Goal: Task Accomplishment & Management: Use online tool/utility

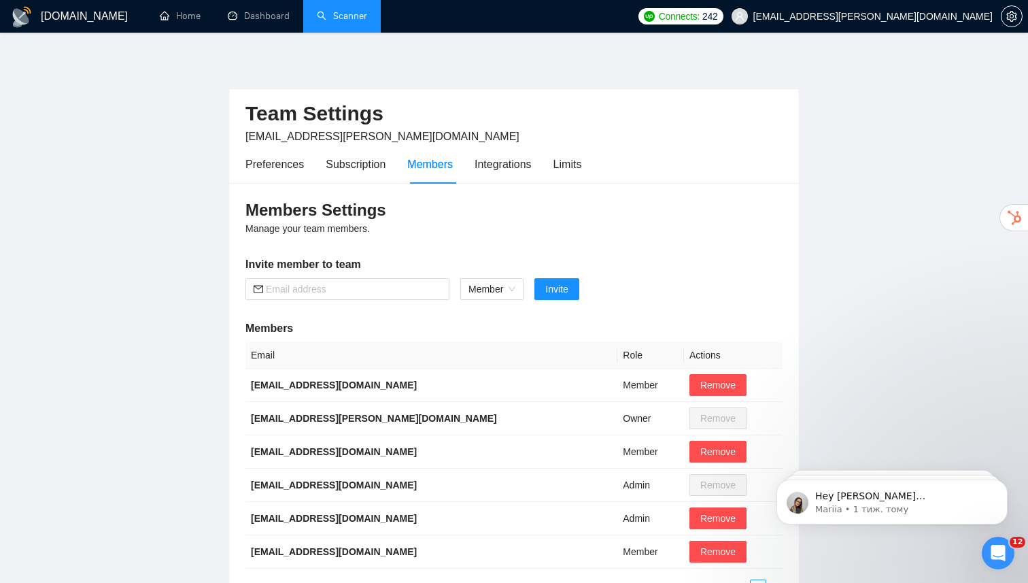
click at [338, 20] on link "Scanner" at bounding box center [342, 16] width 50 height 12
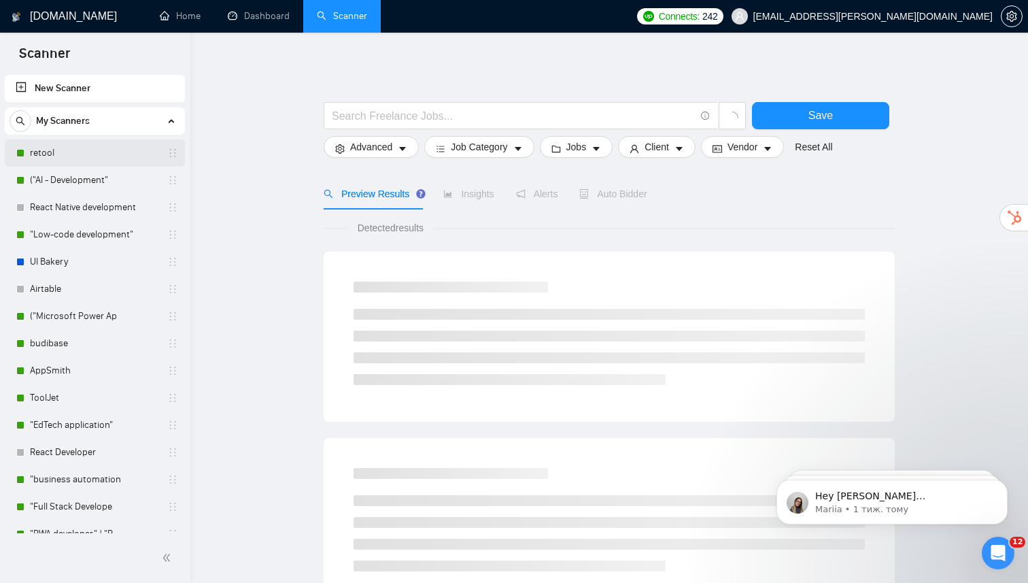
click at [68, 152] on link "retool" at bounding box center [94, 152] width 129 height 27
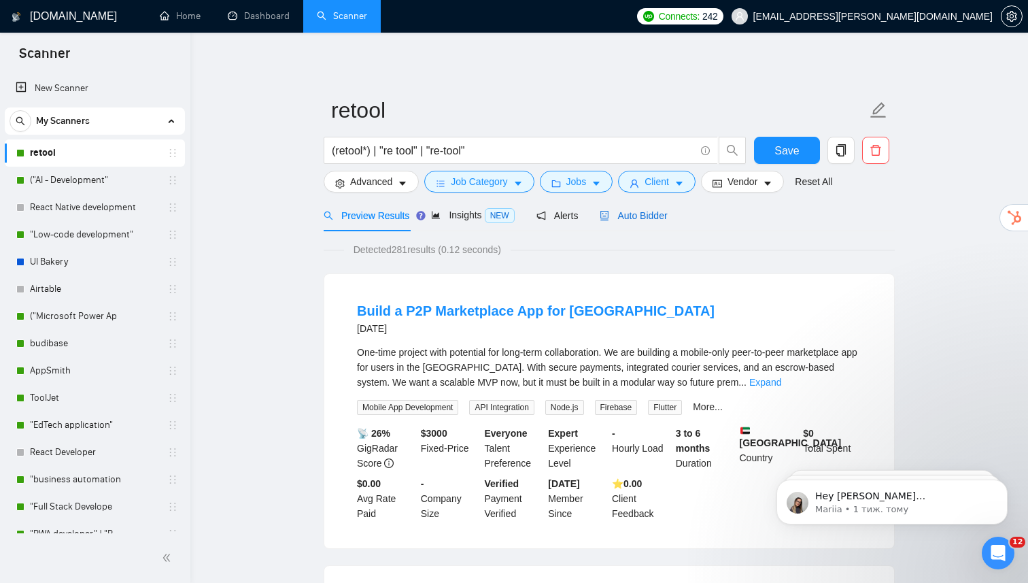
click at [632, 222] on div "Auto Bidder" at bounding box center [633, 215] width 67 height 15
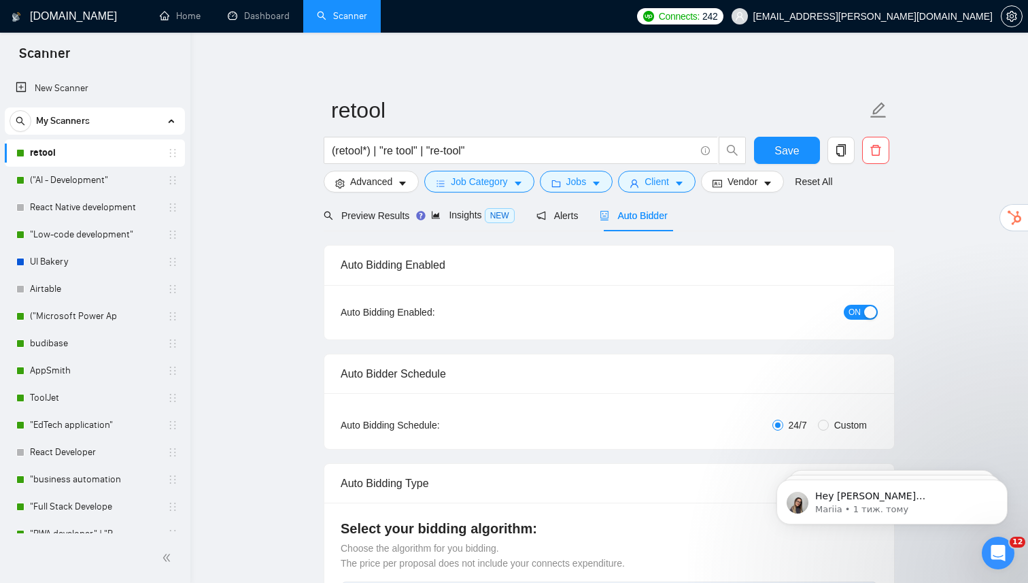
checkbox input "true"
click at [684, 182] on icon "caret-down" at bounding box center [680, 184] width 10 height 10
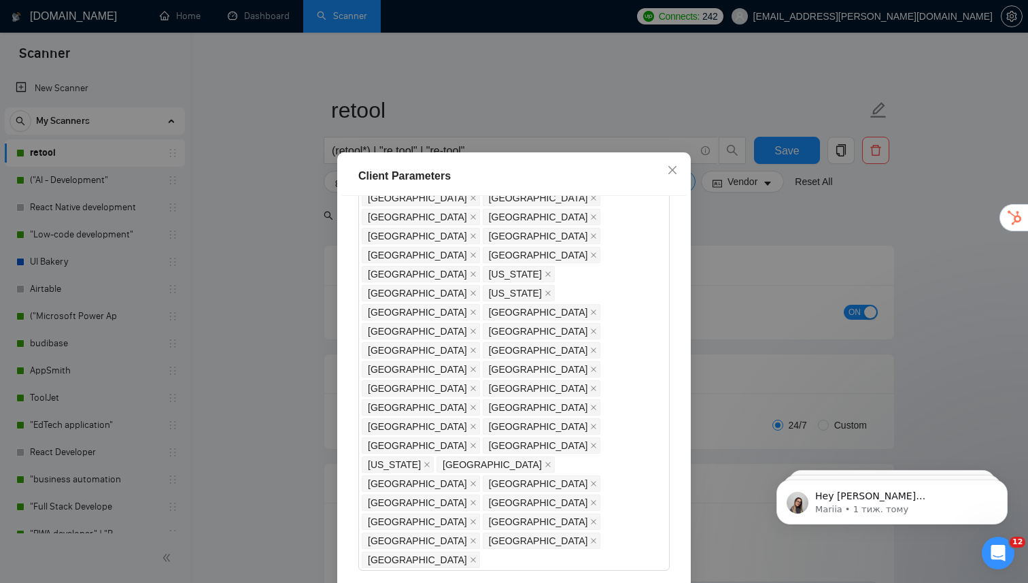
scroll to position [341, 0]
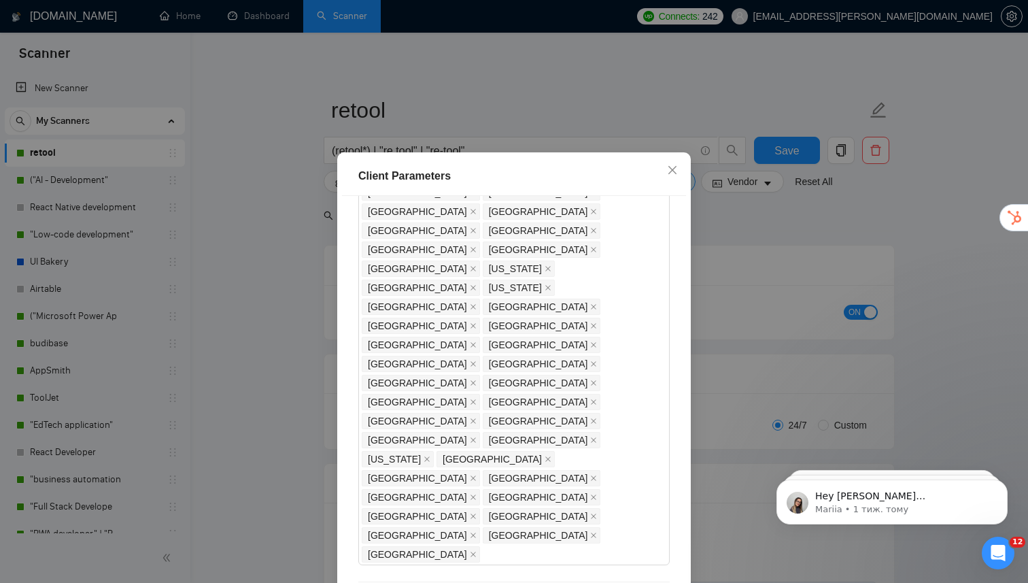
checkbox input "false"
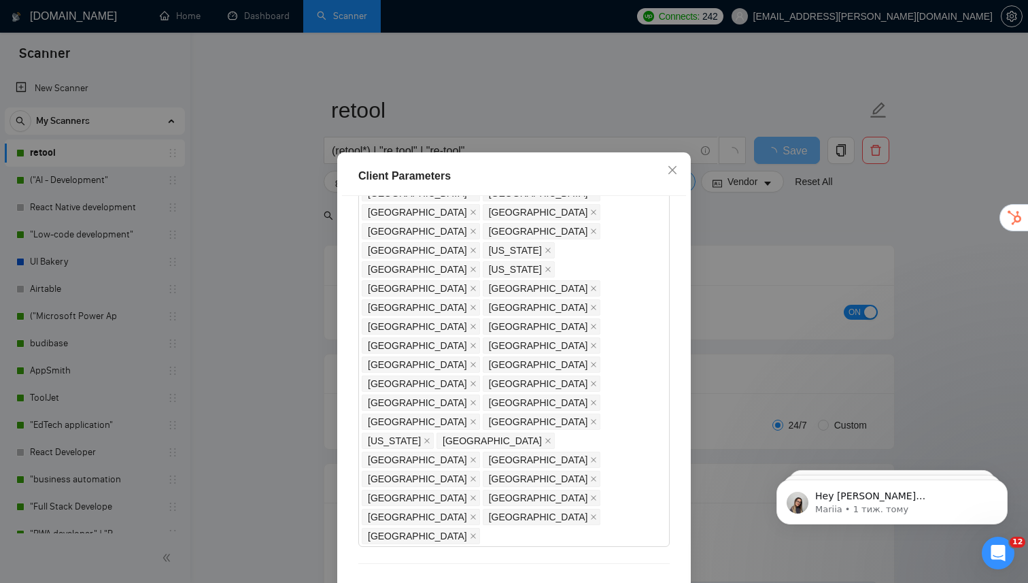
scroll to position [362, 0]
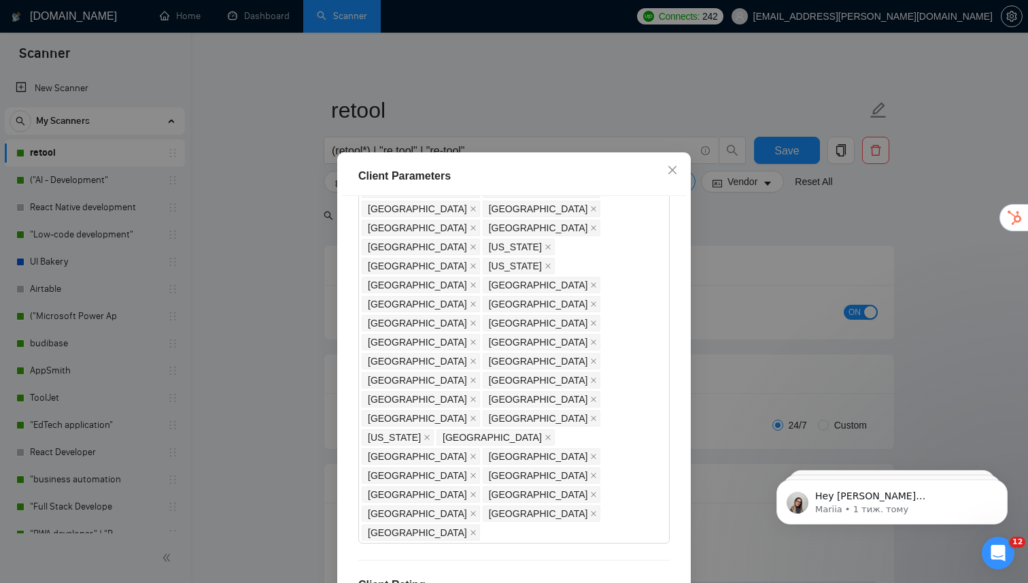
checkbox input "false"
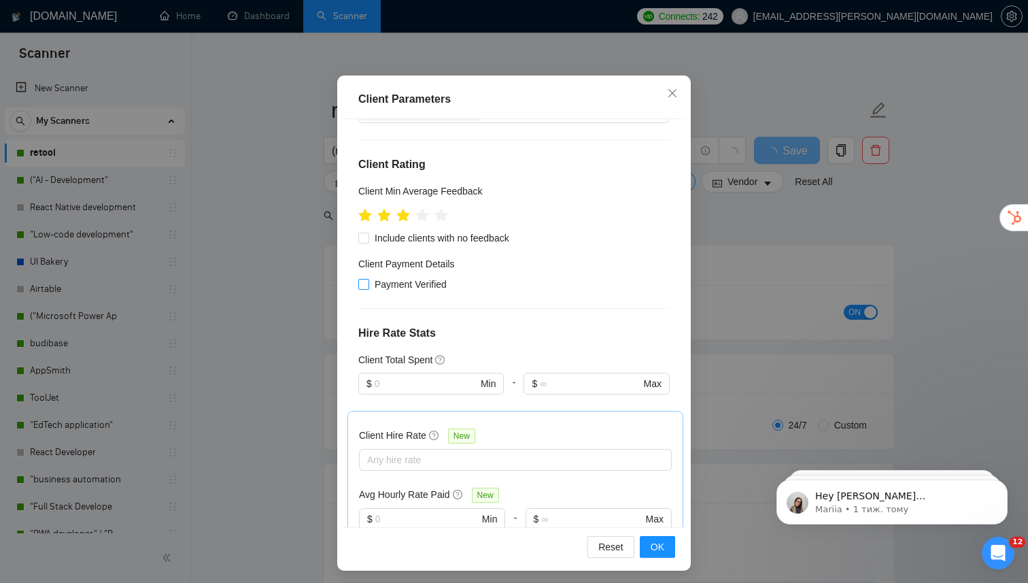
scroll to position [81, 0]
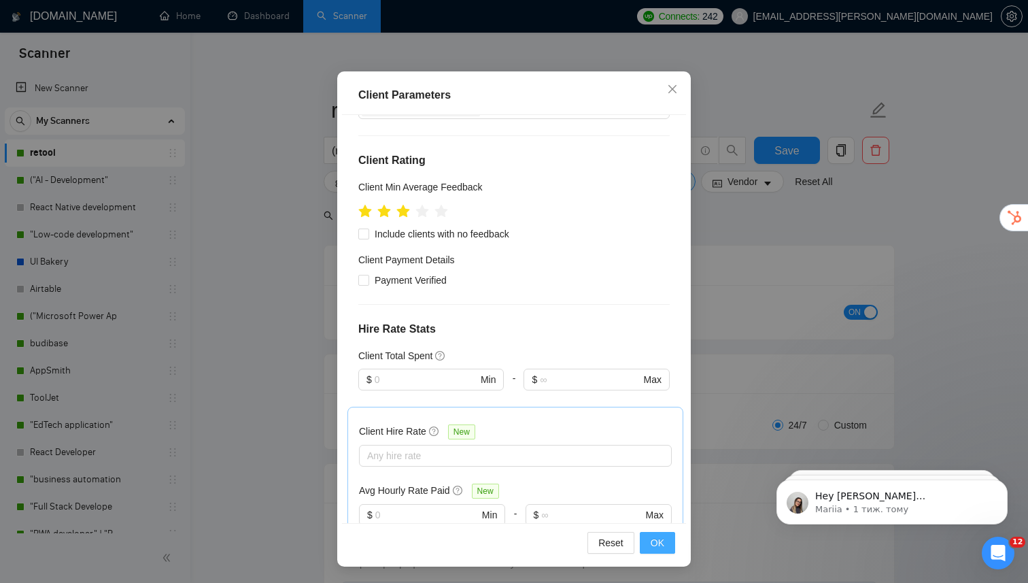
click at [660, 549] on span "OK" at bounding box center [658, 542] width 14 height 15
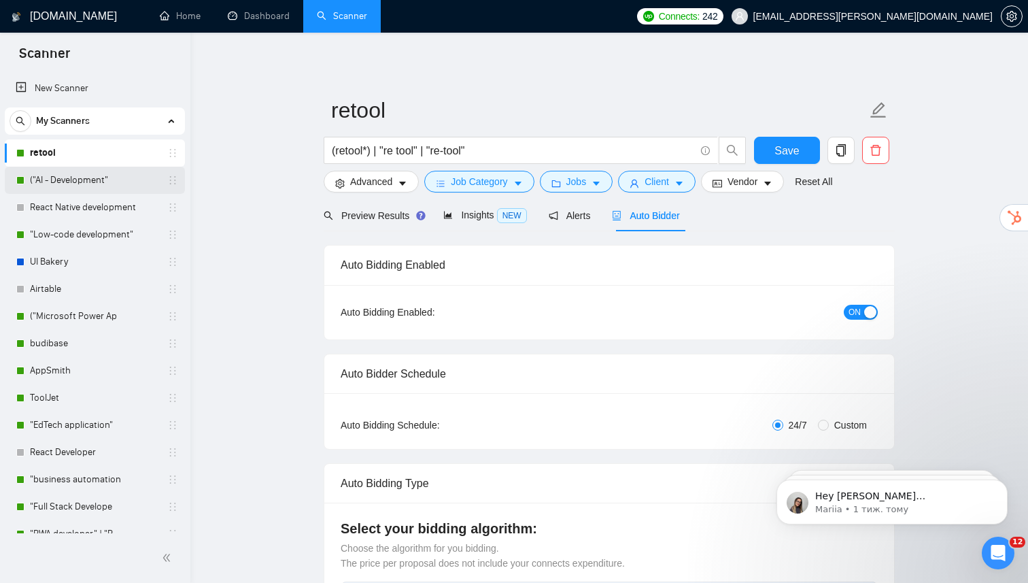
click at [46, 182] on link "("AI - Development"" at bounding box center [94, 180] width 129 height 27
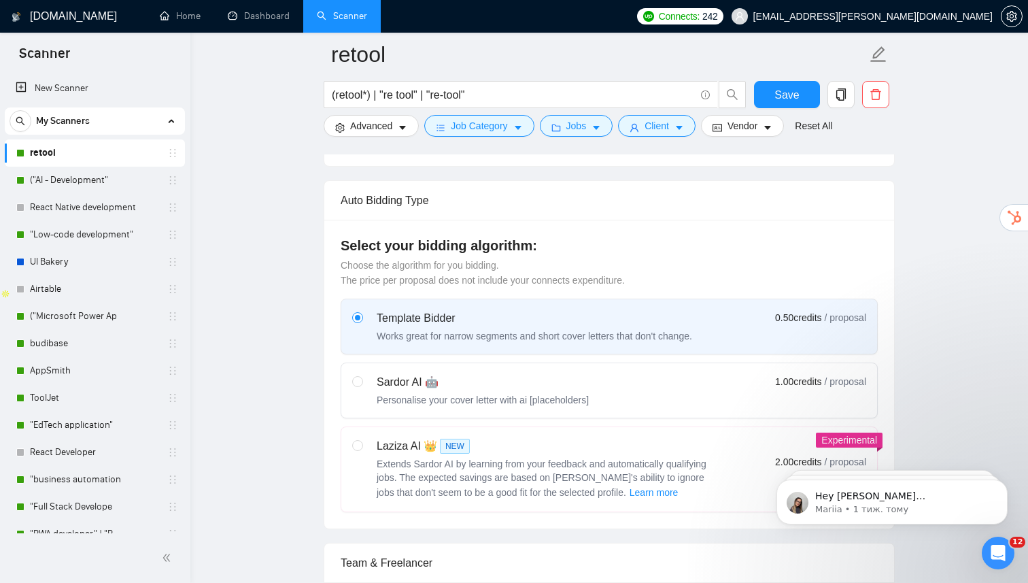
scroll to position [107, 0]
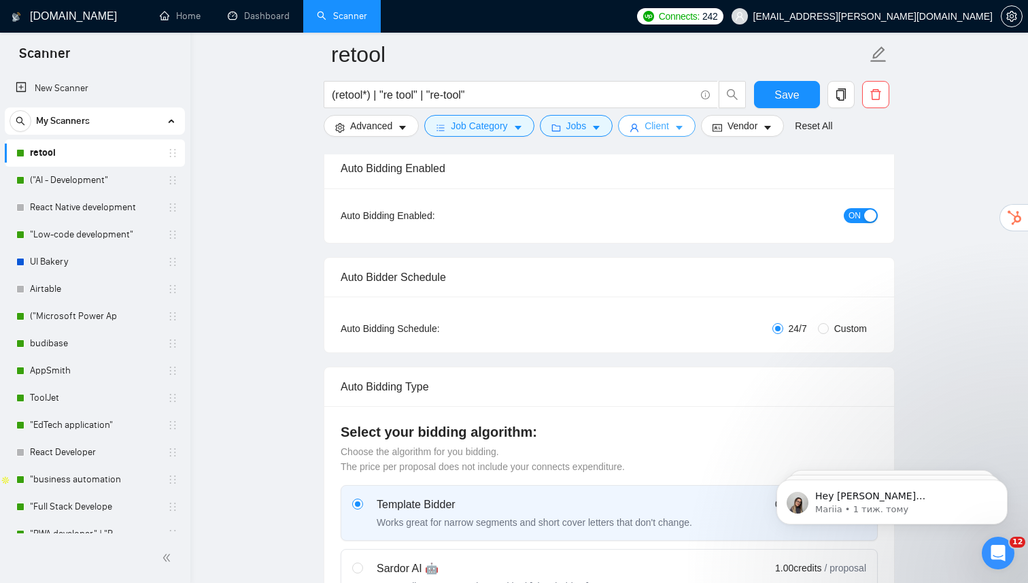
click at [667, 134] on button "Client" at bounding box center [657, 126] width 78 height 22
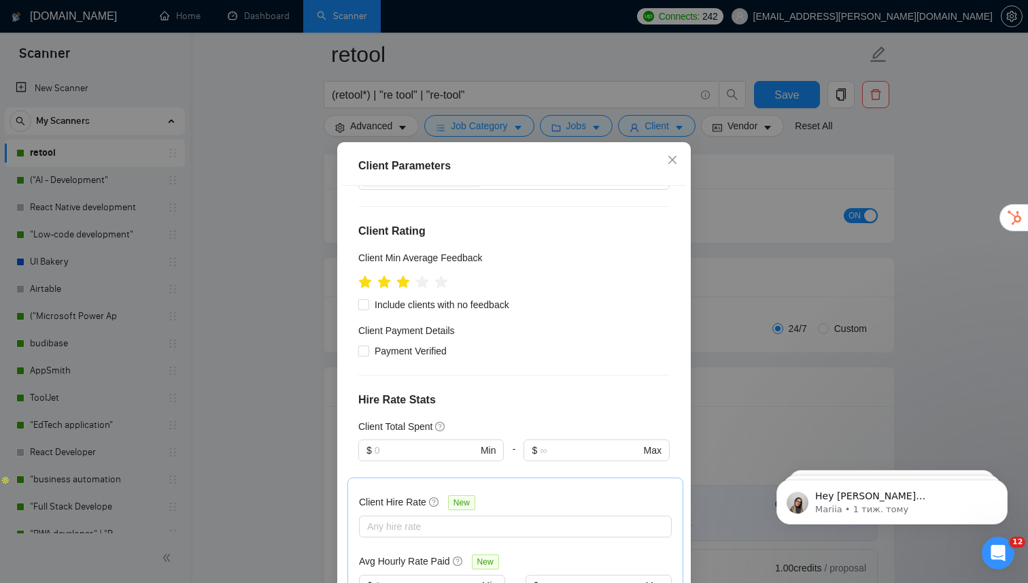
scroll to position [81, 0]
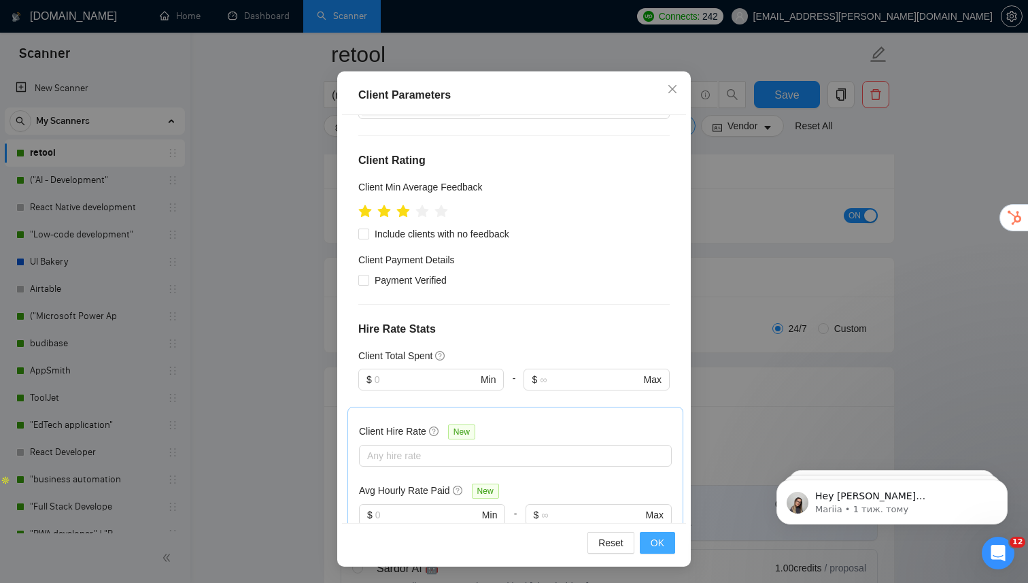
click at [656, 552] on button "OK" at bounding box center [657, 543] width 35 height 22
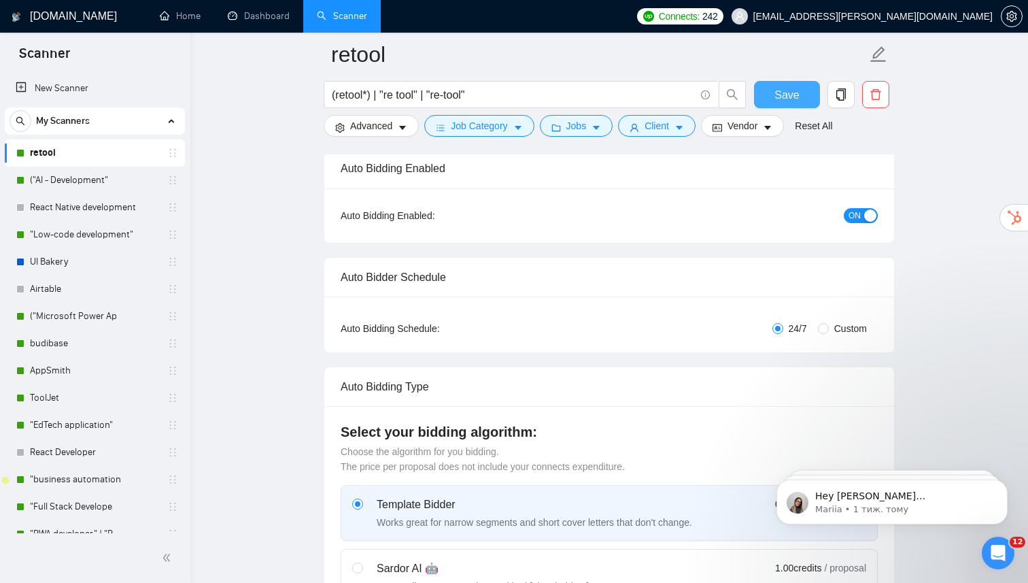
click at [791, 90] on span "Save" at bounding box center [787, 94] width 24 height 17
click at [92, 177] on link "("AI - Development"" at bounding box center [94, 180] width 129 height 27
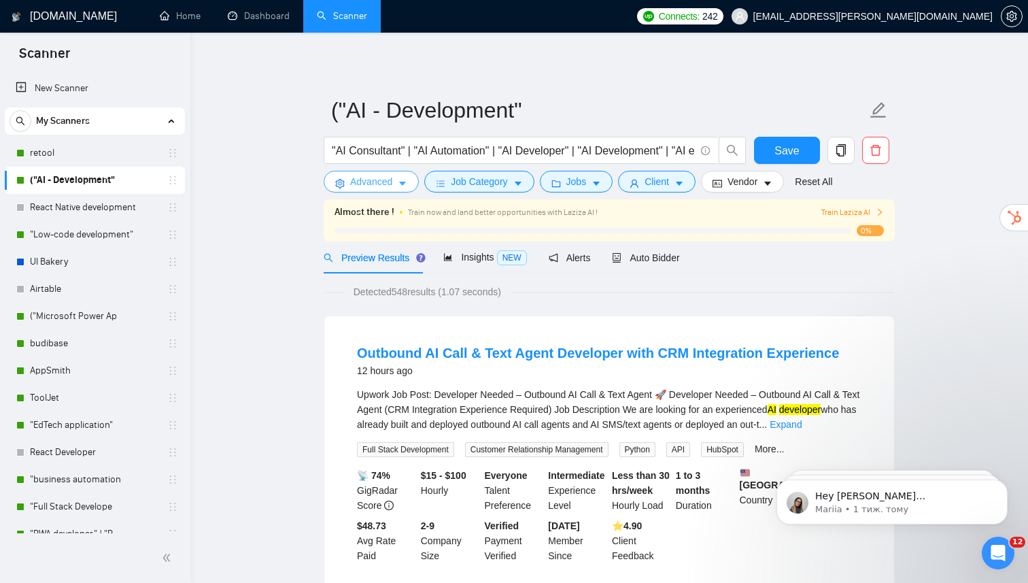
click at [402, 180] on icon "caret-down" at bounding box center [403, 184] width 10 height 10
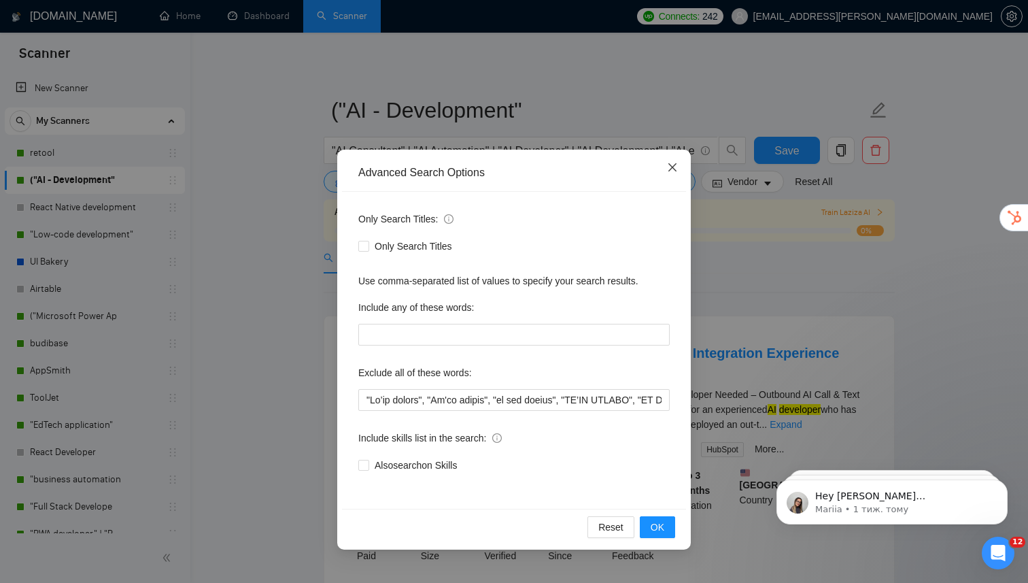
click at [668, 163] on icon "close" at bounding box center [672, 167] width 11 height 11
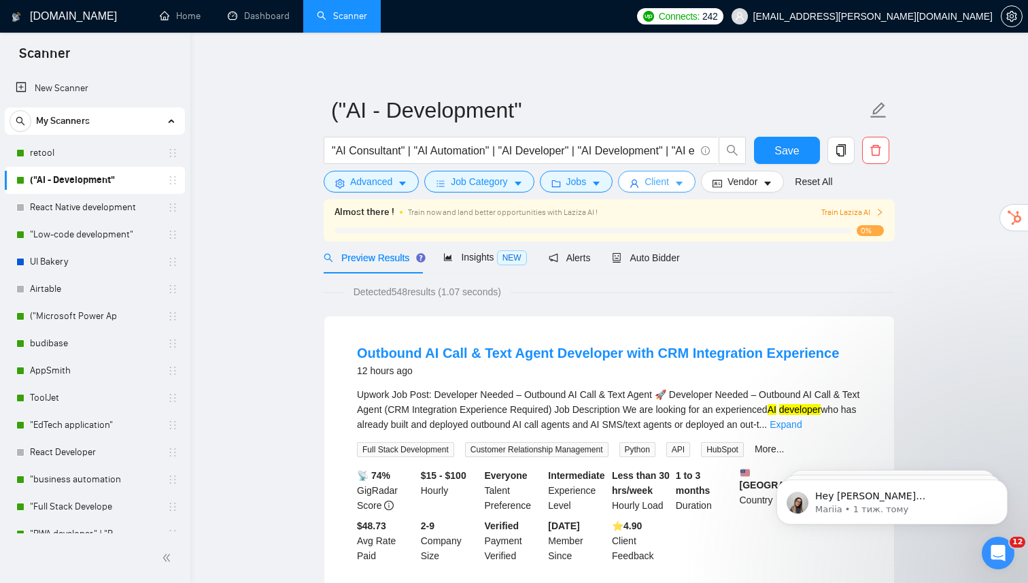
click at [647, 189] on button "Client" at bounding box center [657, 182] width 78 height 22
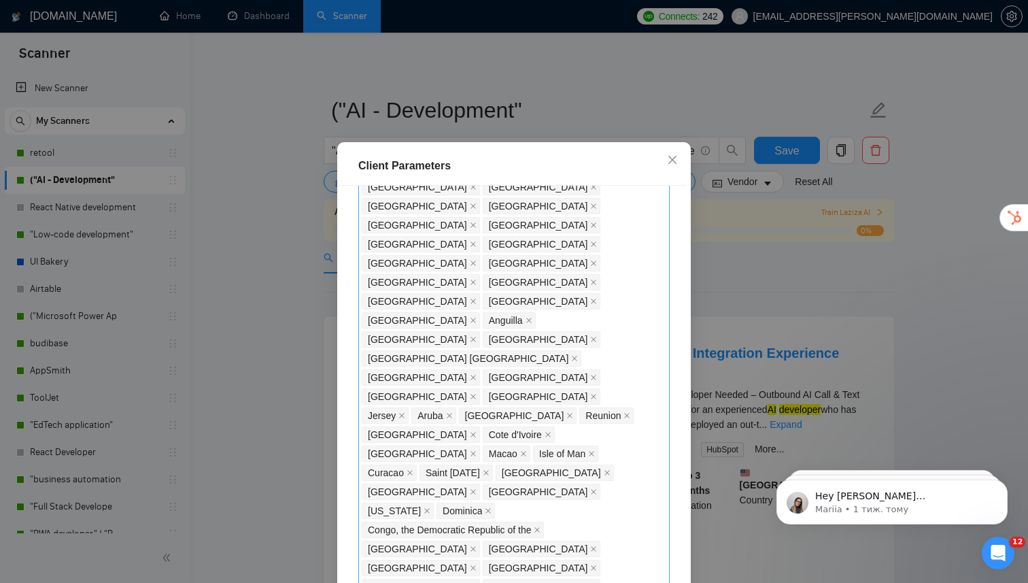
scroll to position [911, 0]
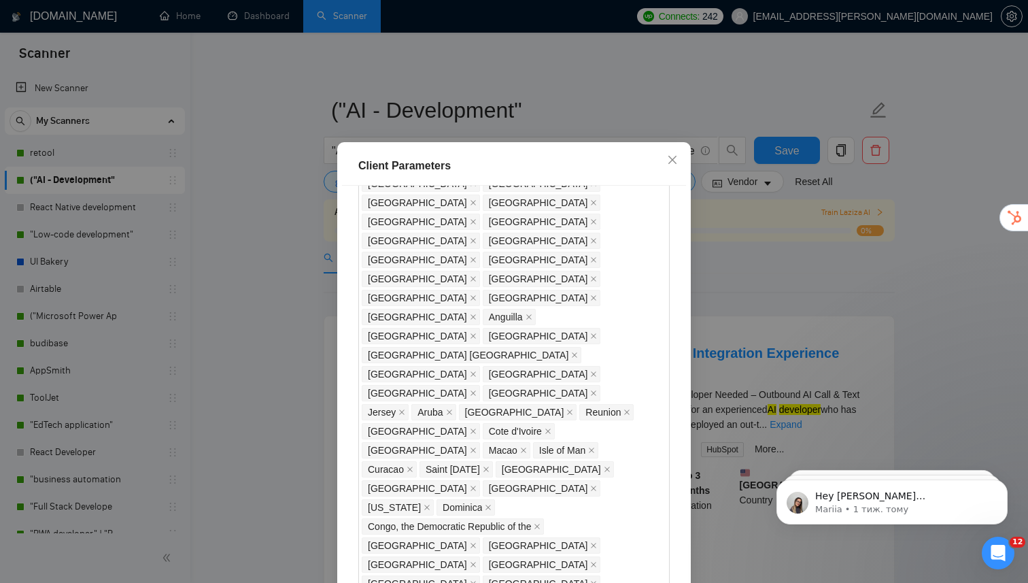
checkbox input "false"
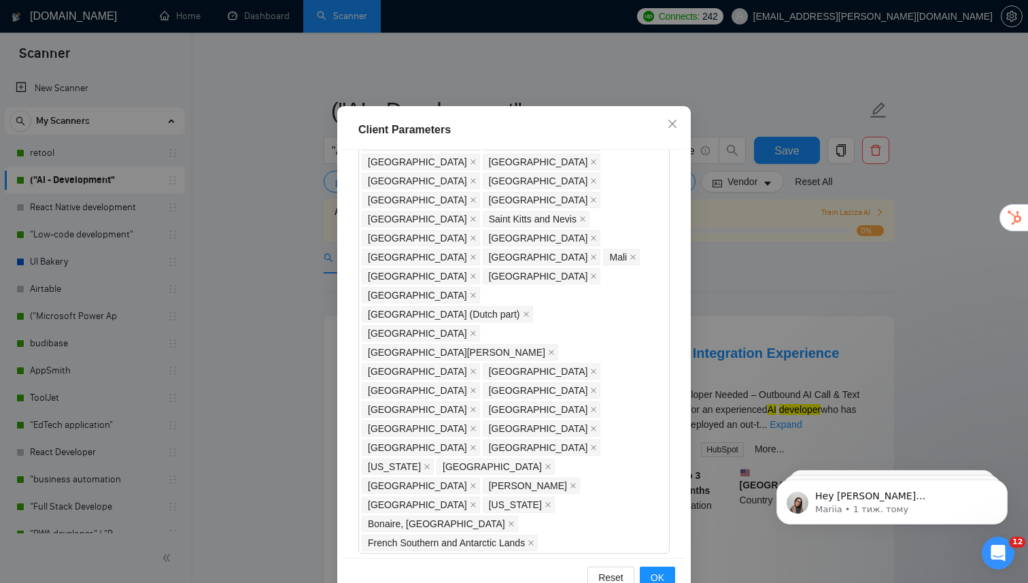
scroll to position [81, 0]
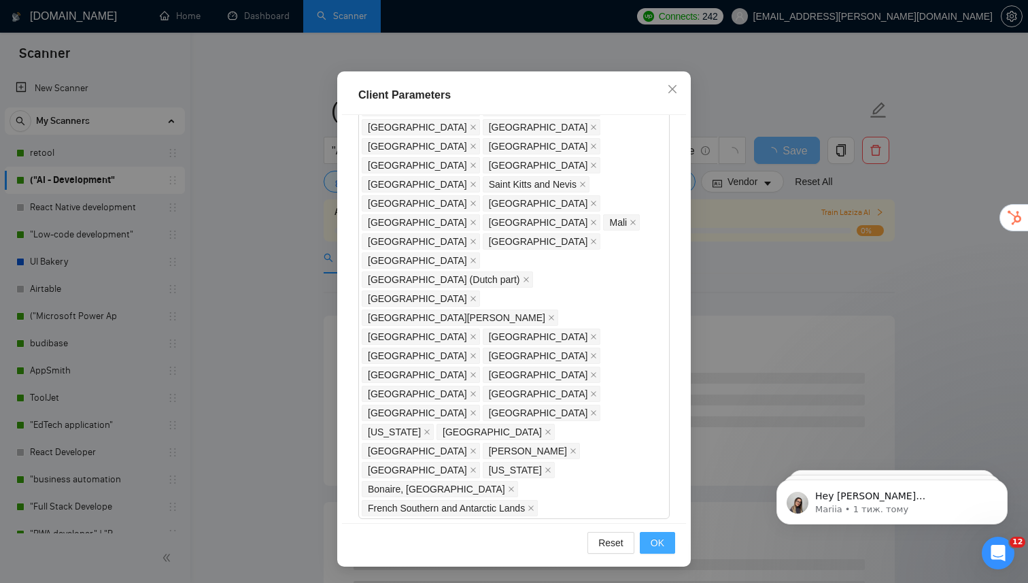
click at [653, 539] on span "OK" at bounding box center [658, 542] width 14 height 15
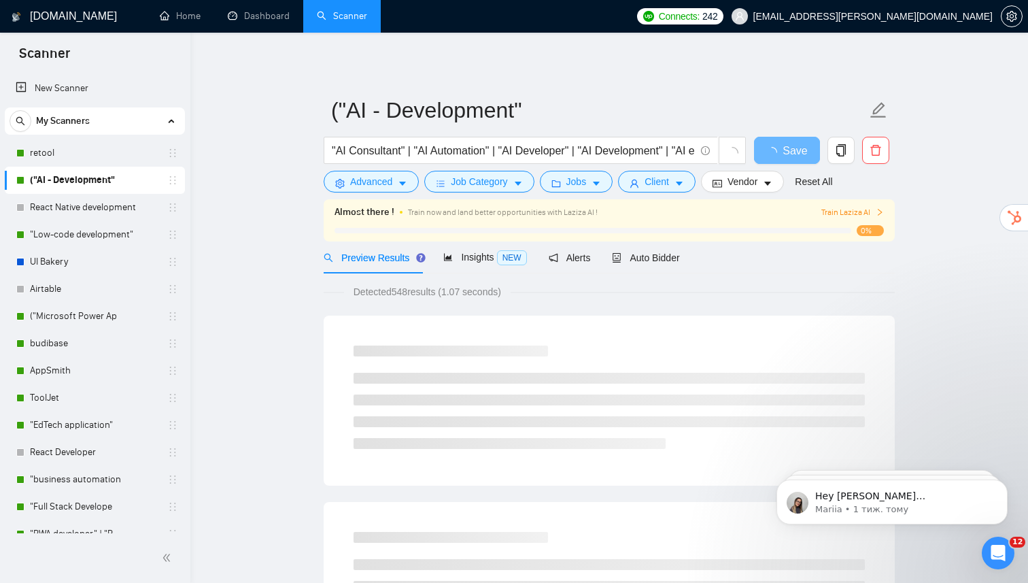
scroll to position [10, 0]
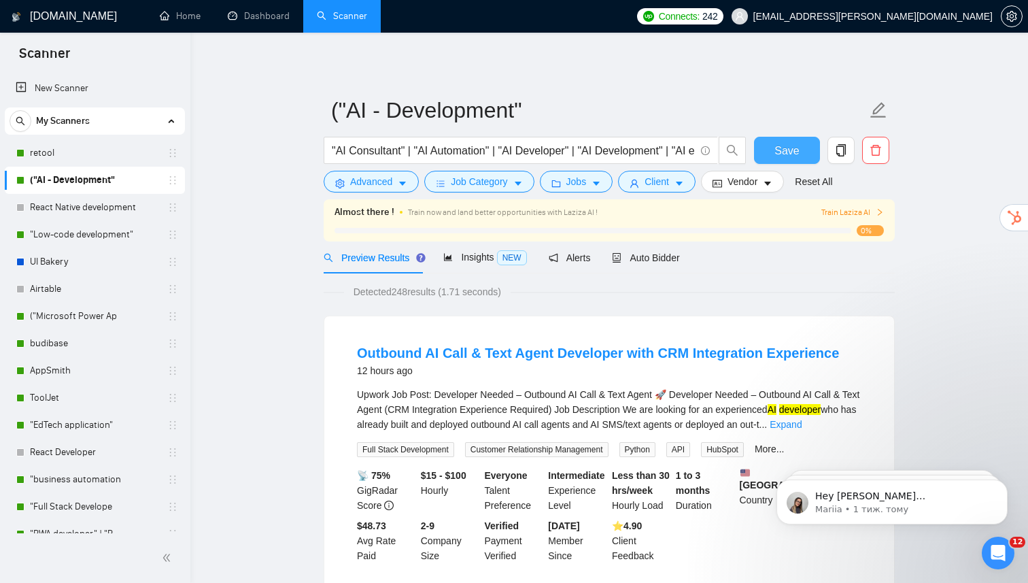
click at [784, 151] on span "Save" at bounding box center [787, 150] width 24 height 17
click at [76, 236] on link ""Low-code development"" at bounding box center [94, 234] width 129 height 27
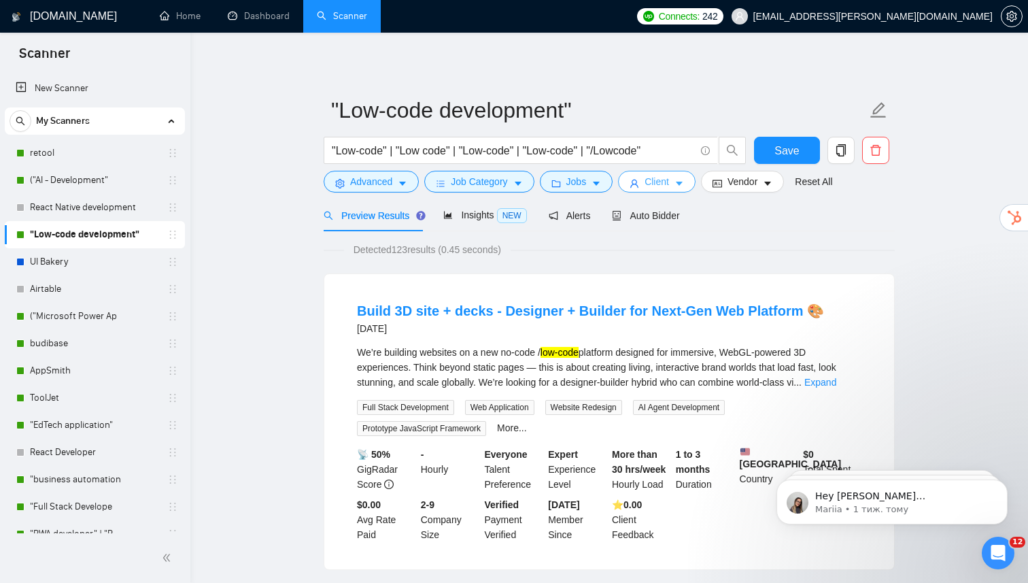
click at [690, 186] on button "Client" at bounding box center [657, 182] width 78 height 22
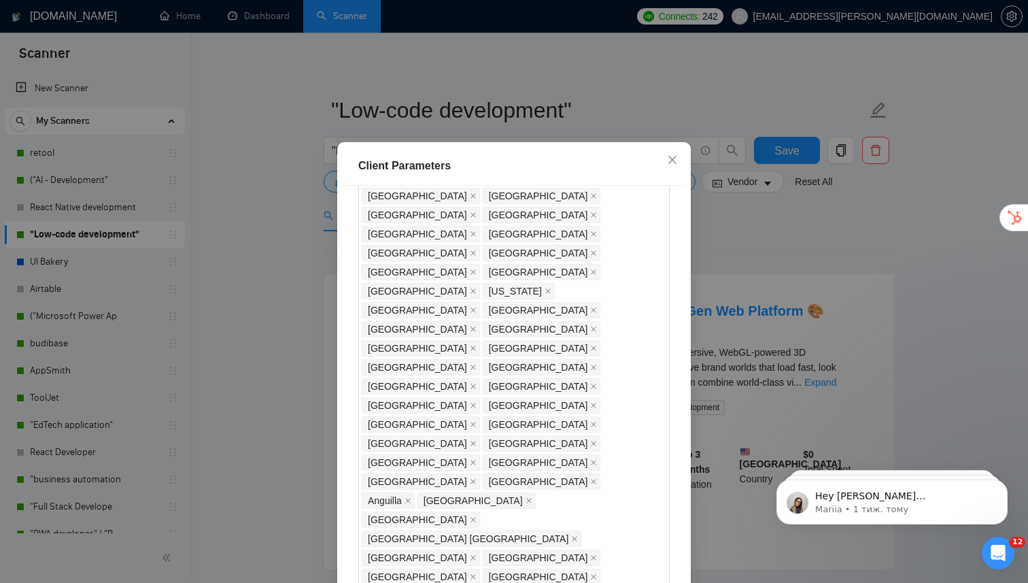
scroll to position [845, 0]
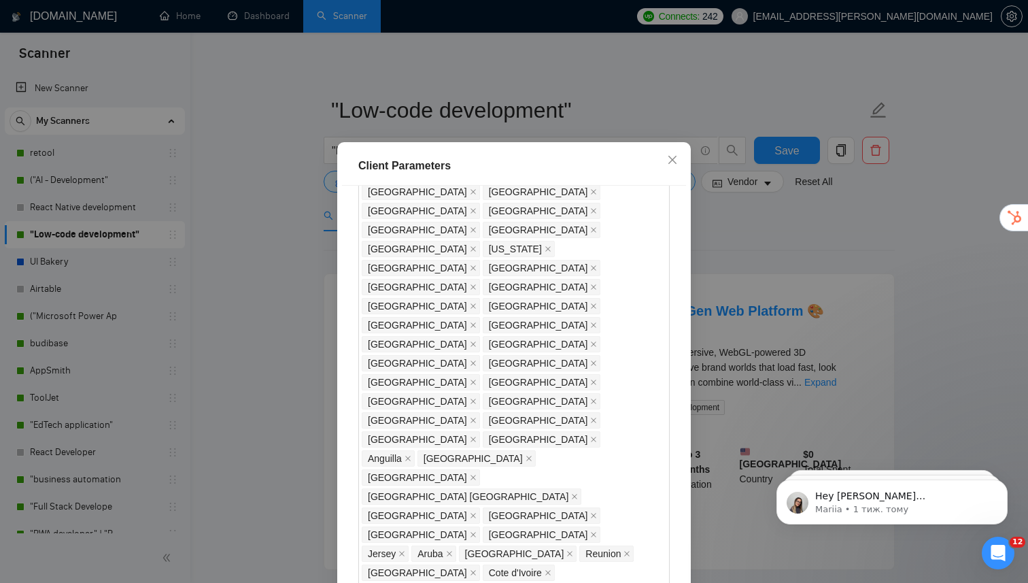
checkbox input "false"
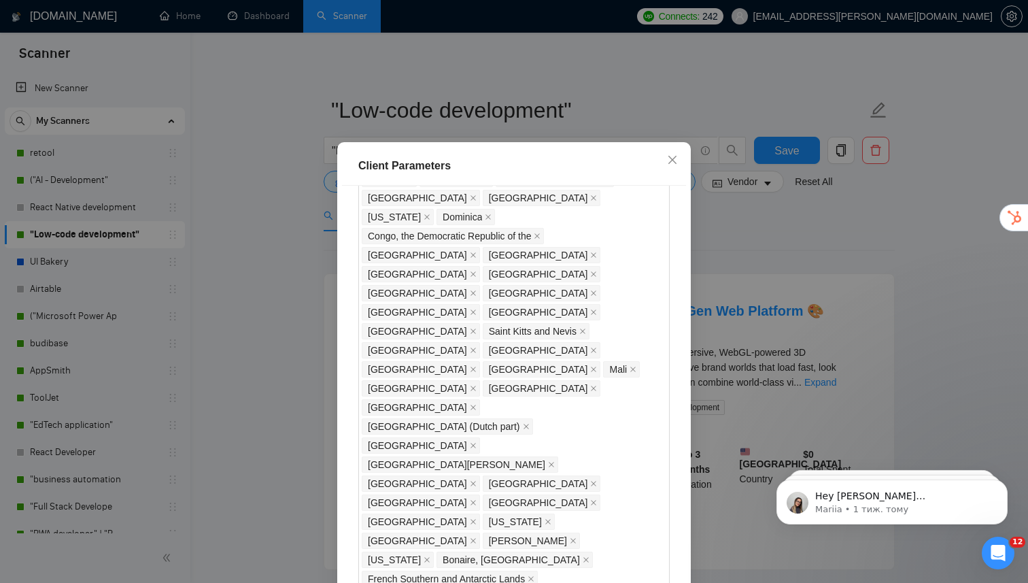
scroll to position [81, 0]
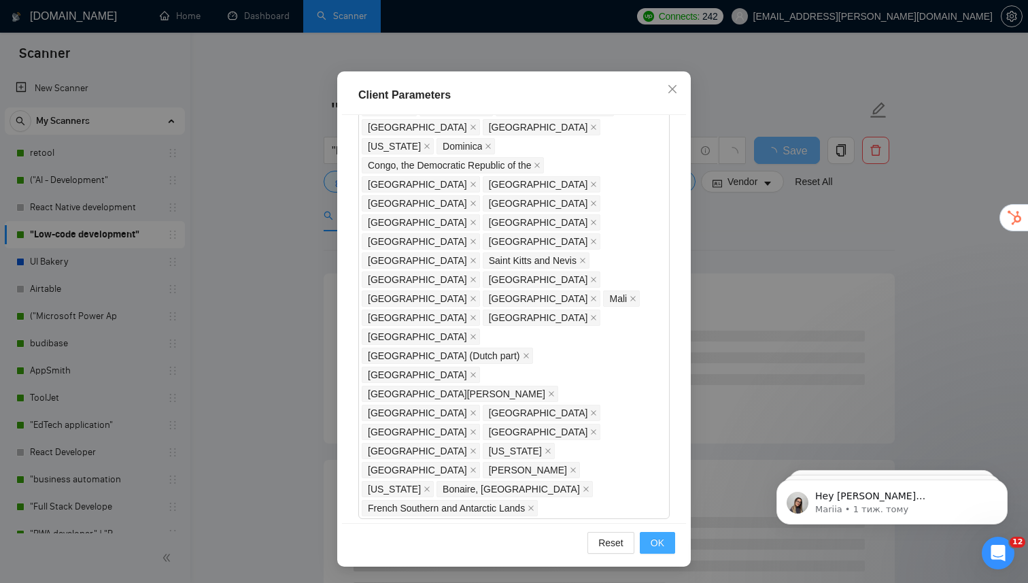
click at [658, 546] on span "OK" at bounding box center [658, 542] width 14 height 15
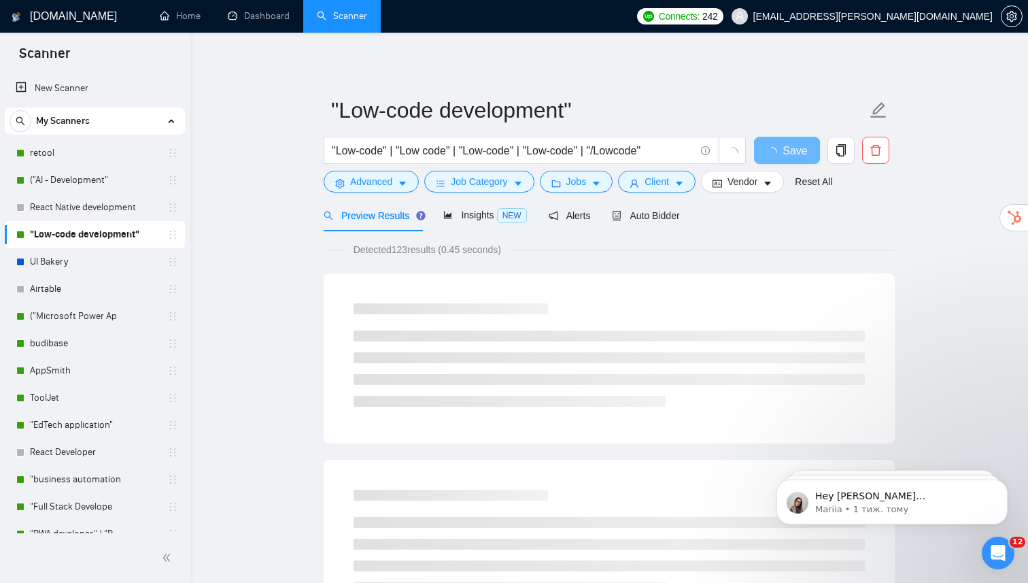
scroll to position [10, 0]
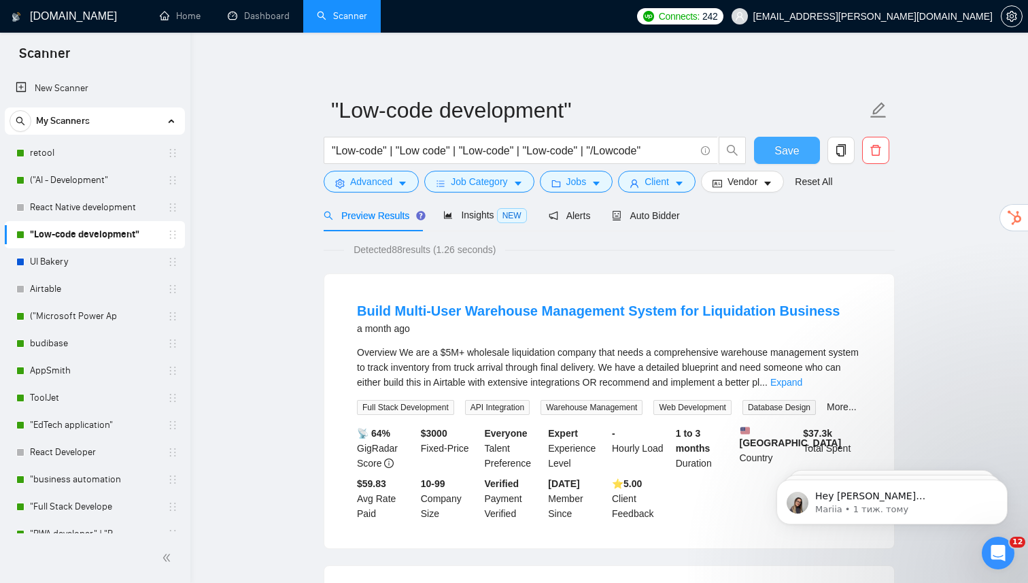
click at [777, 154] on span "Save" at bounding box center [787, 150] width 24 height 17
click at [95, 267] on link "UI Bakery" at bounding box center [94, 261] width 129 height 27
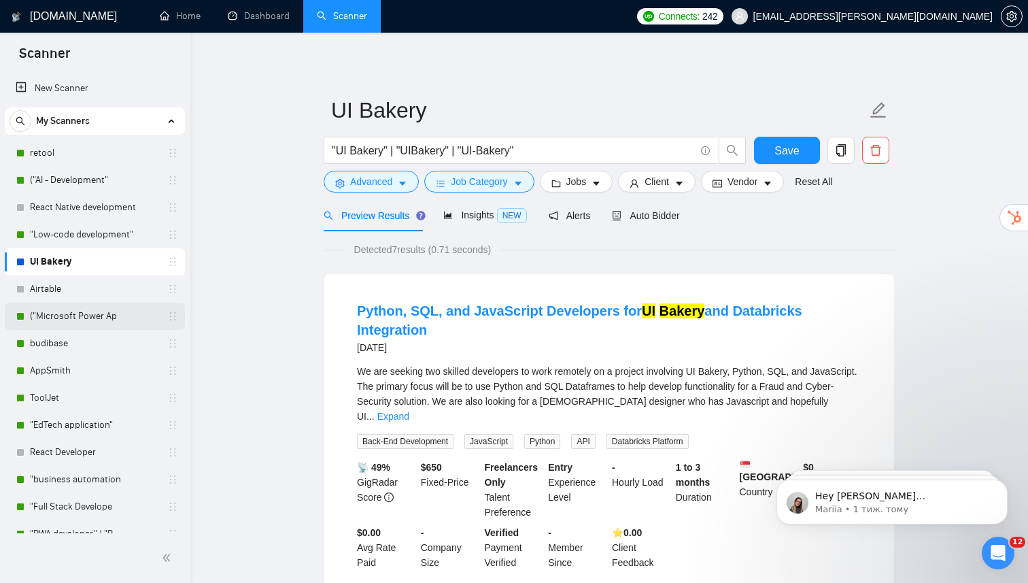
click at [75, 314] on link "("Microsoft Power Ap" at bounding box center [94, 316] width 129 height 27
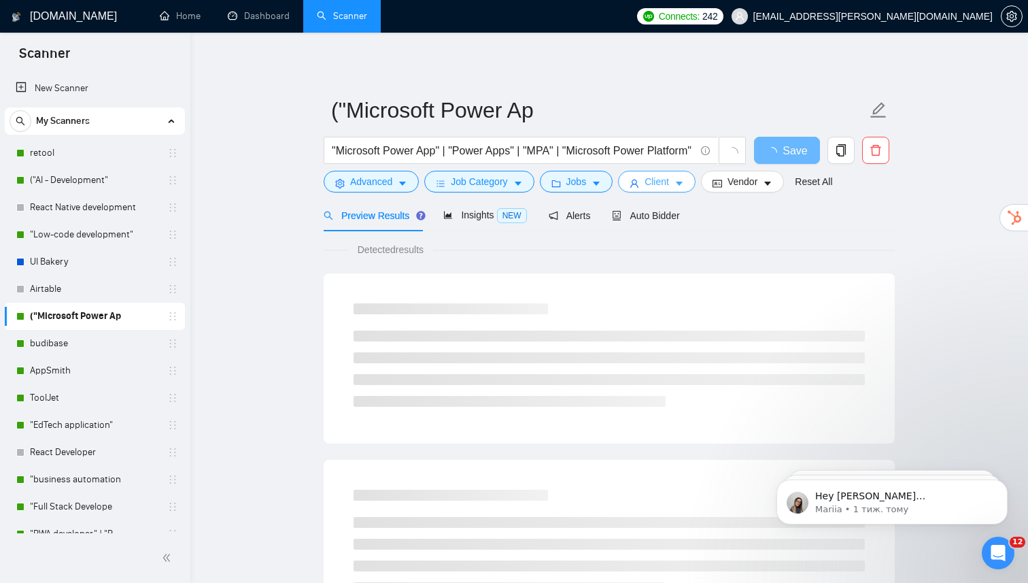
click at [669, 184] on span "Client" at bounding box center [657, 181] width 24 height 15
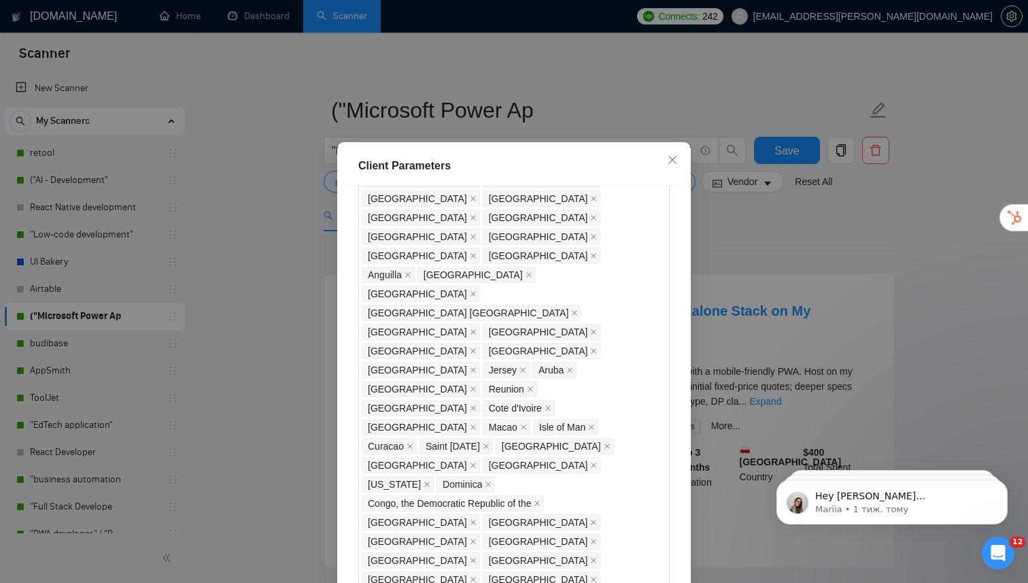
scroll to position [987, 0]
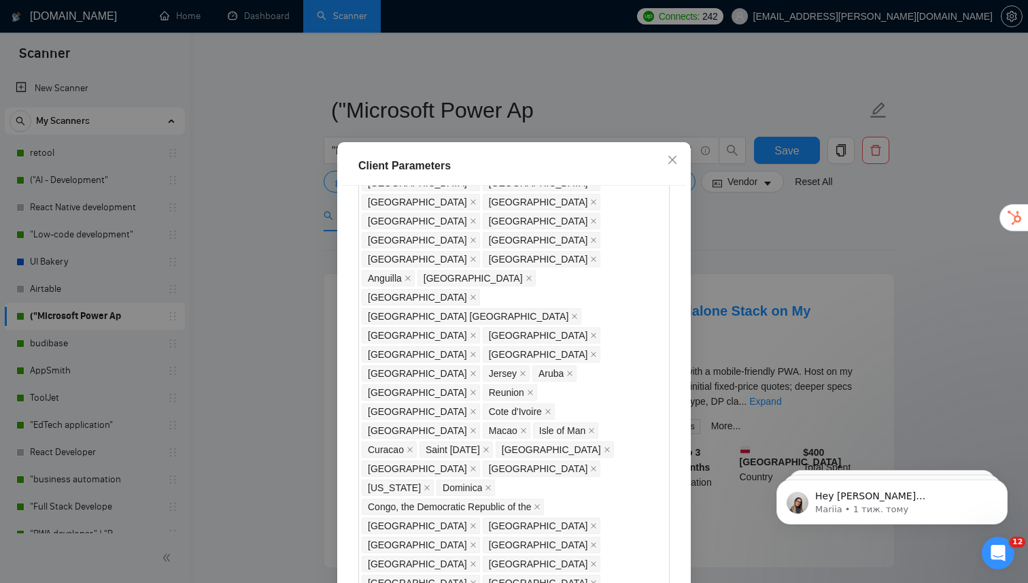
checkbox input "false"
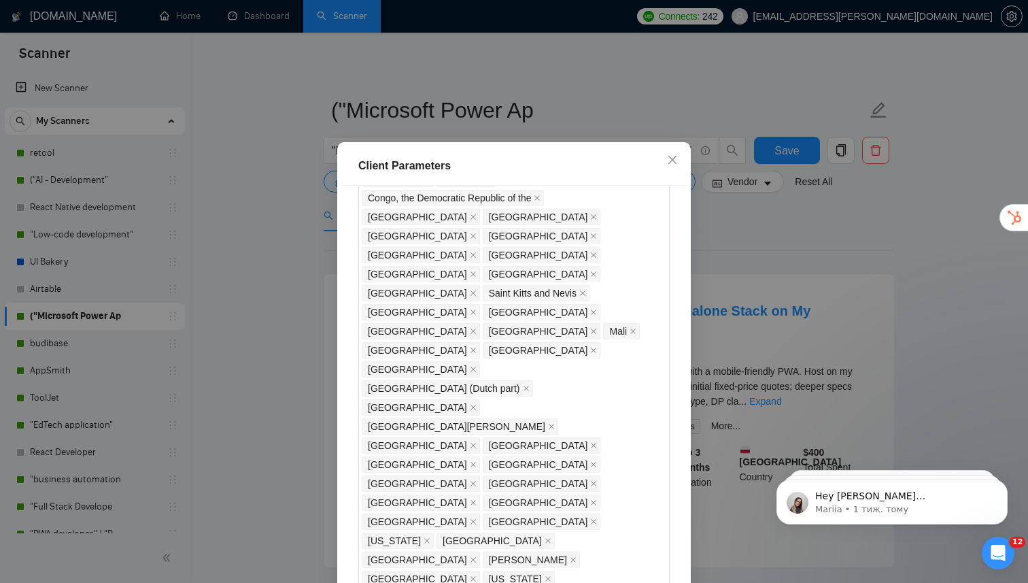
scroll to position [81, 0]
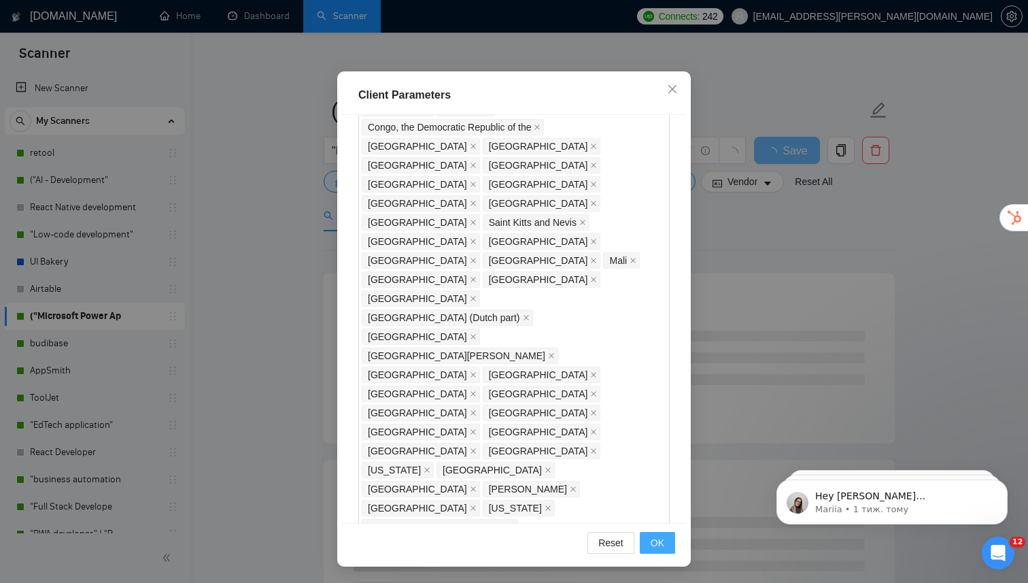
click at [661, 542] on span "OK" at bounding box center [658, 542] width 14 height 15
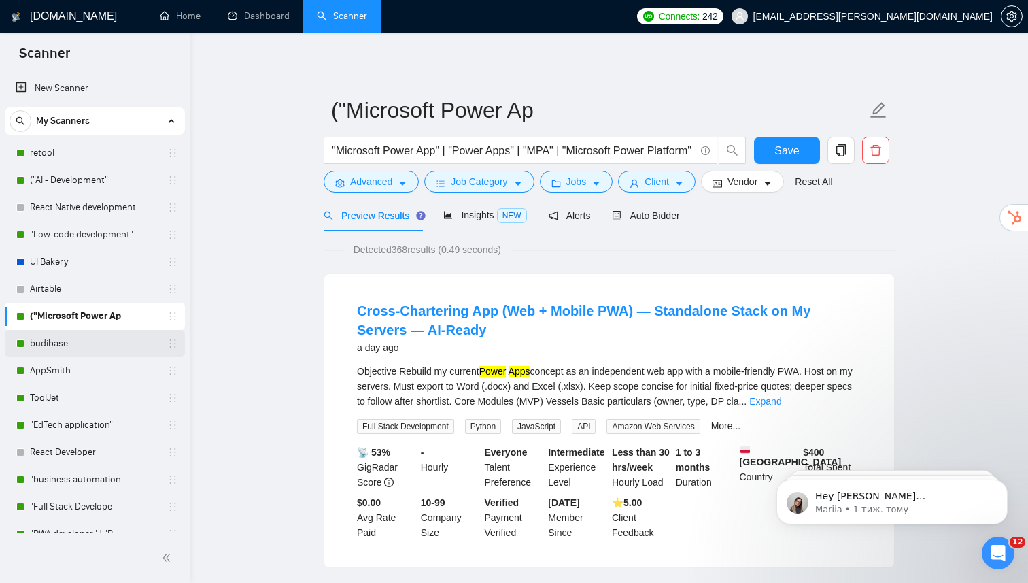
click at [91, 345] on link "budibase" at bounding box center [94, 343] width 129 height 27
click at [775, 143] on span "Save" at bounding box center [787, 150] width 24 height 17
click at [132, 345] on link "budibase" at bounding box center [94, 343] width 129 height 27
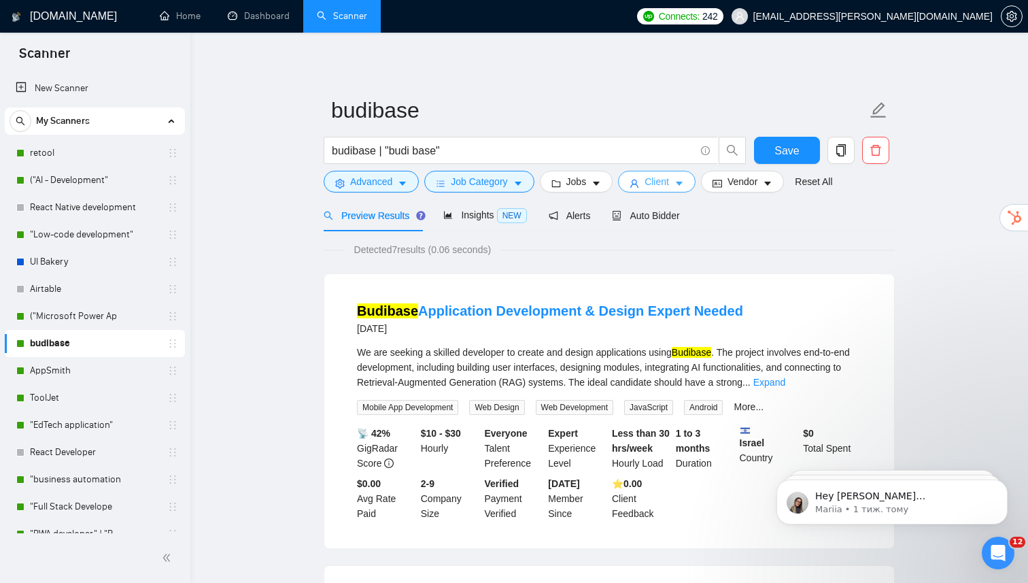
click at [665, 180] on span "Client" at bounding box center [657, 181] width 24 height 15
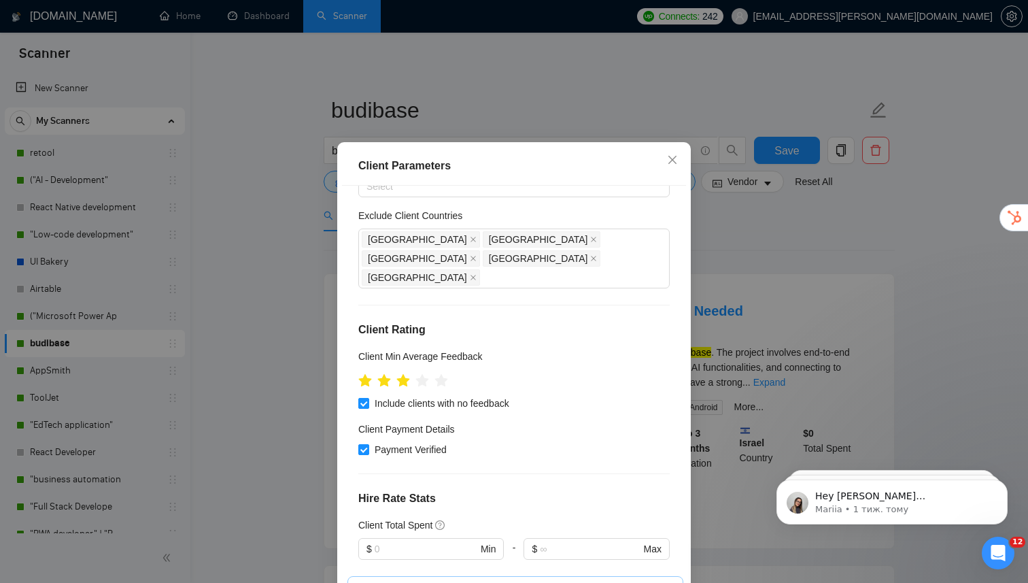
scroll to position [62, 0]
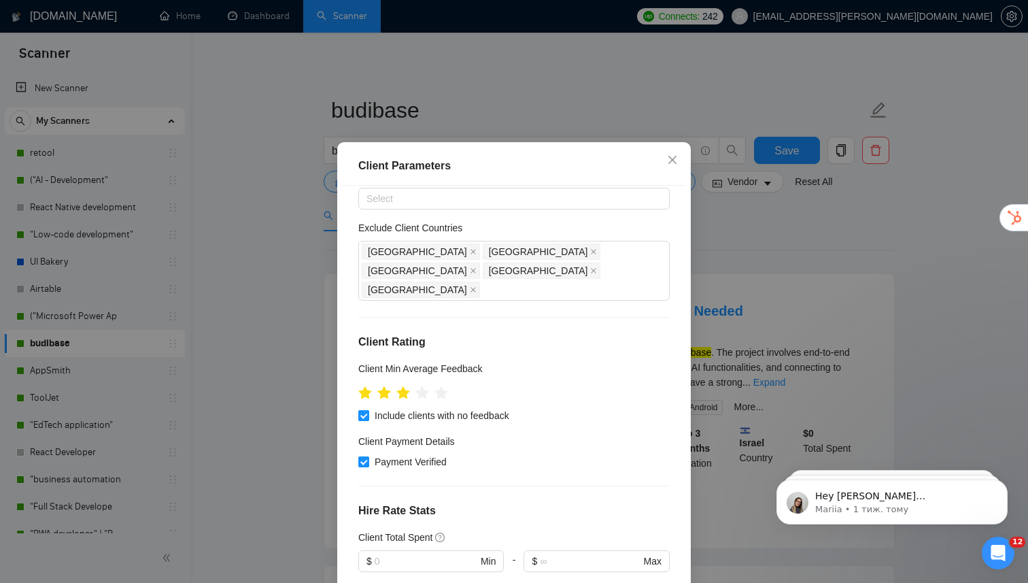
click at [366, 410] on span at bounding box center [363, 415] width 11 height 11
click at [366, 410] on input "Include clients with no feedback" at bounding box center [363, 415] width 10 height 10
checkbox input "false"
click at [361, 456] on input "Payment Verified" at bounding box center [363, 461] width 10 height 10
checkbox input "false"
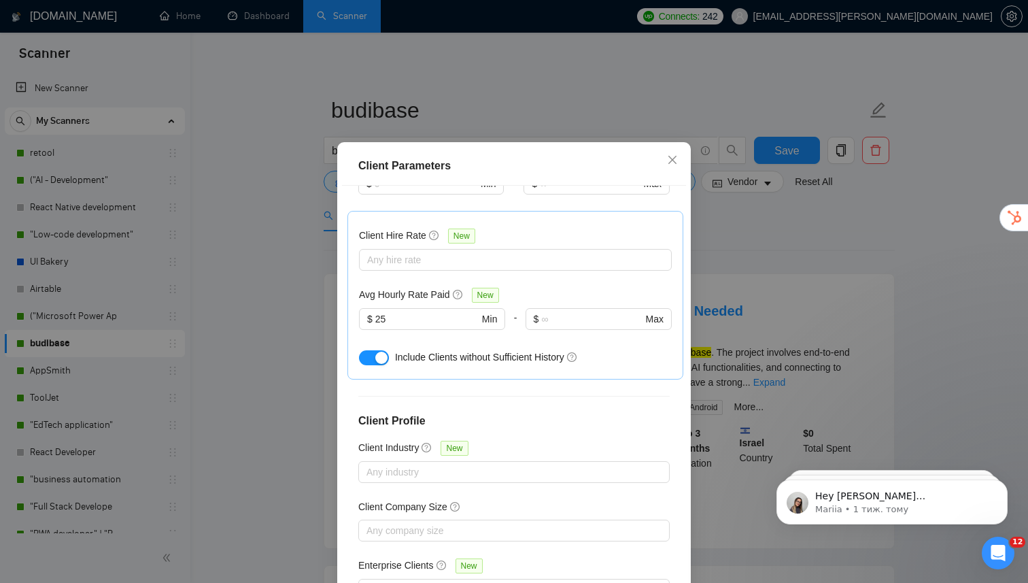
scroll to position [81, 0]
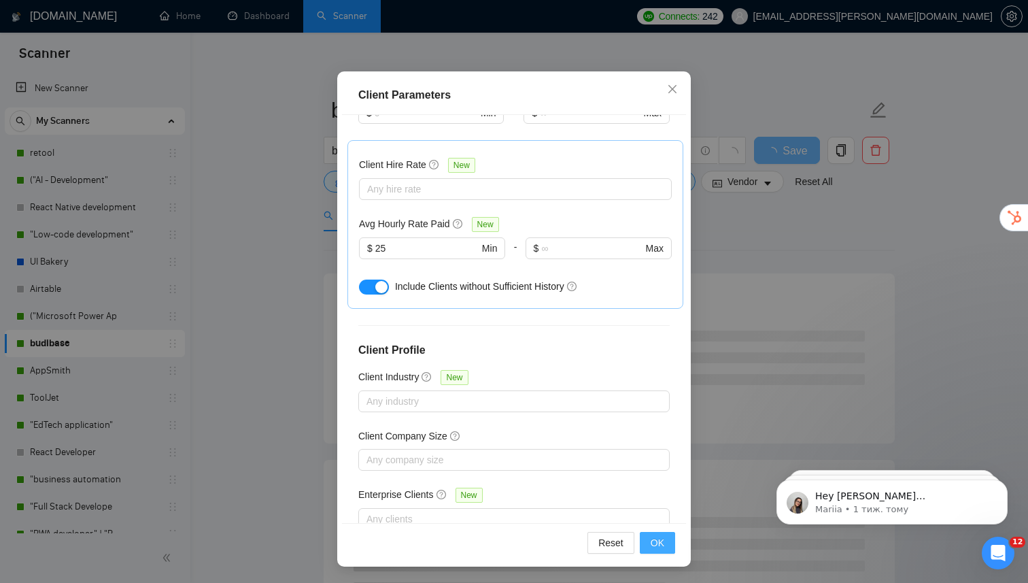
click at [655, 543] on span "OK" at bounding box center [658, 542] width 14 height 15
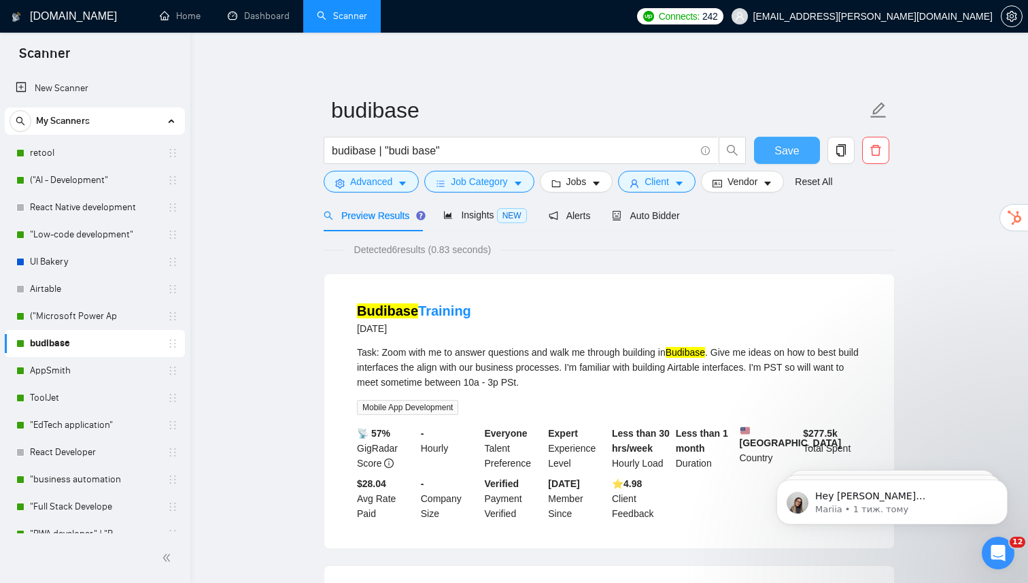
click at [783, 143] on span "Save" at bounding box center [787, 150] width 24 height 17
click at [82, 371] on link "AppSmith" at bounding box center [94, 370] width 129 height 27
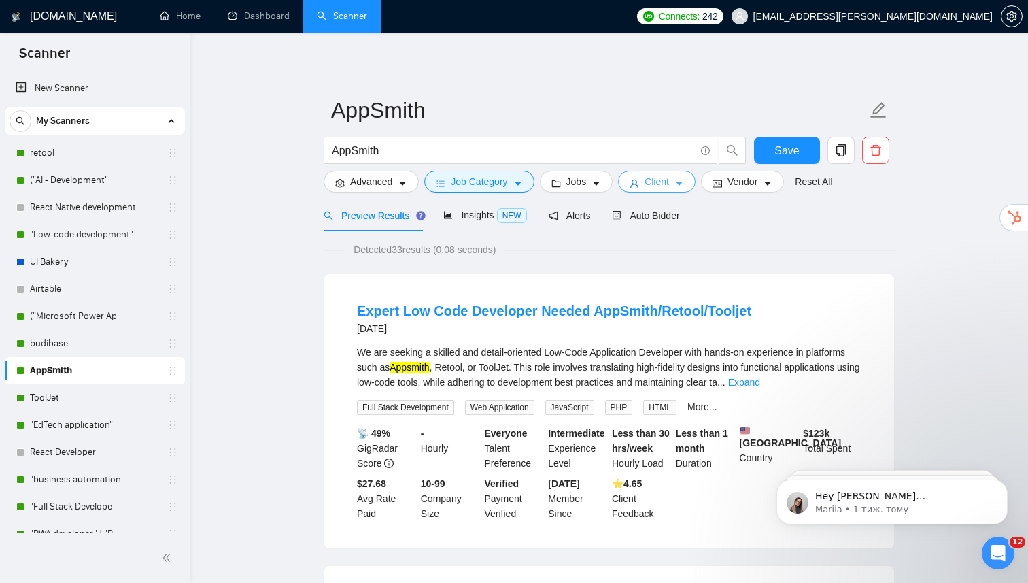
click at [679, 181] on button "Client" at bounding box center [657, 182] width 78 height 22
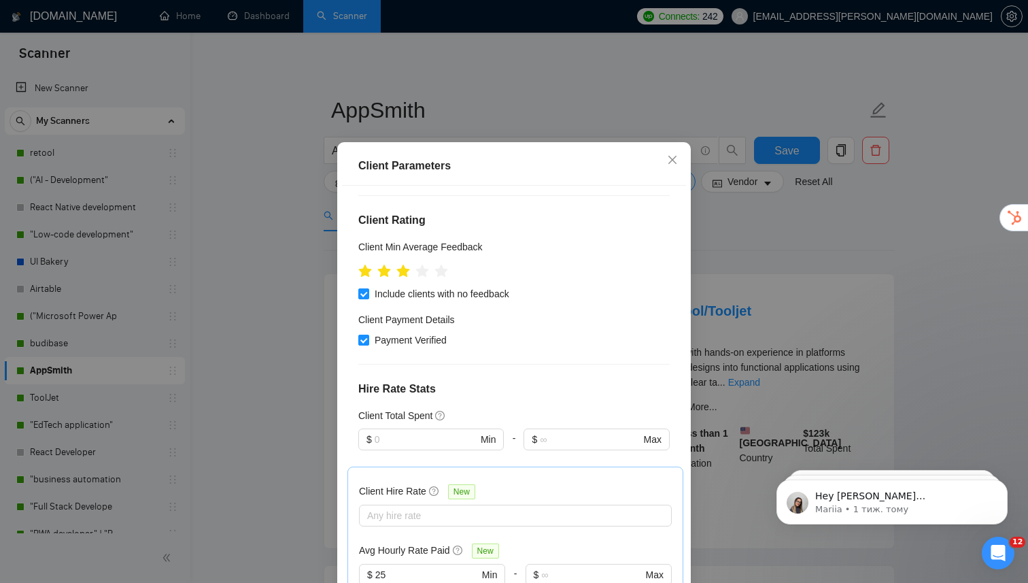
scroll to position [163, 0]
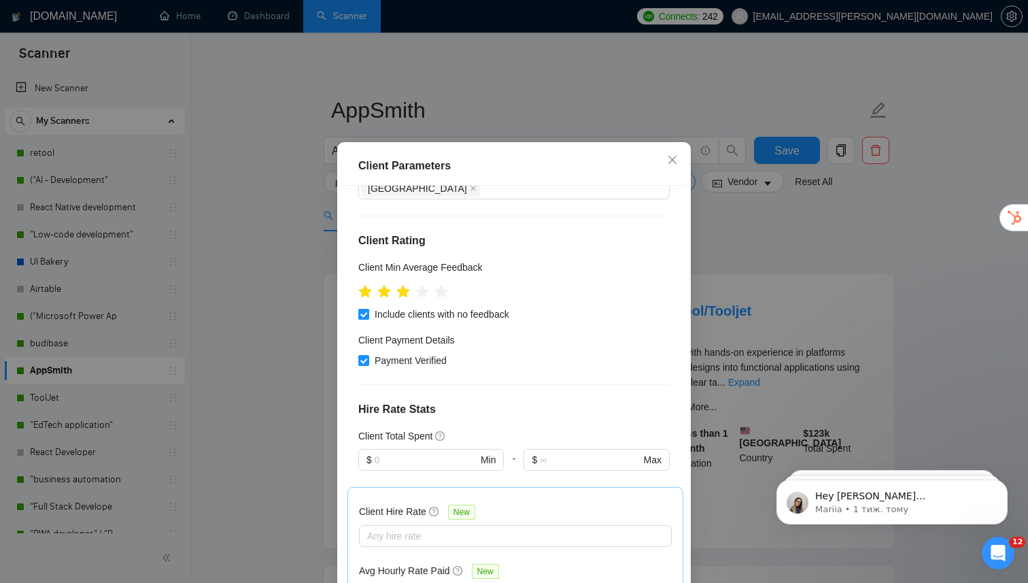
click at [365, 309] on input "Include clients with no feedback" at bounding box center [363, 314] width 10 height 10
checkbox input "false"
click at [367, 355] on input "Payment Verified" at bounding box center [363, 360] width 10 height 10
checkbox input "false"
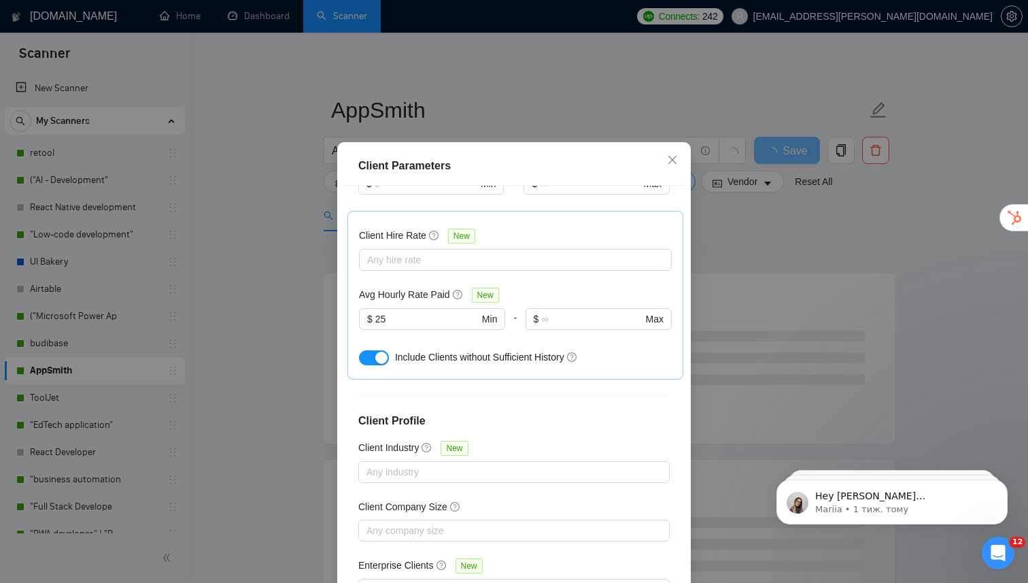
scroll to position [81, 0]
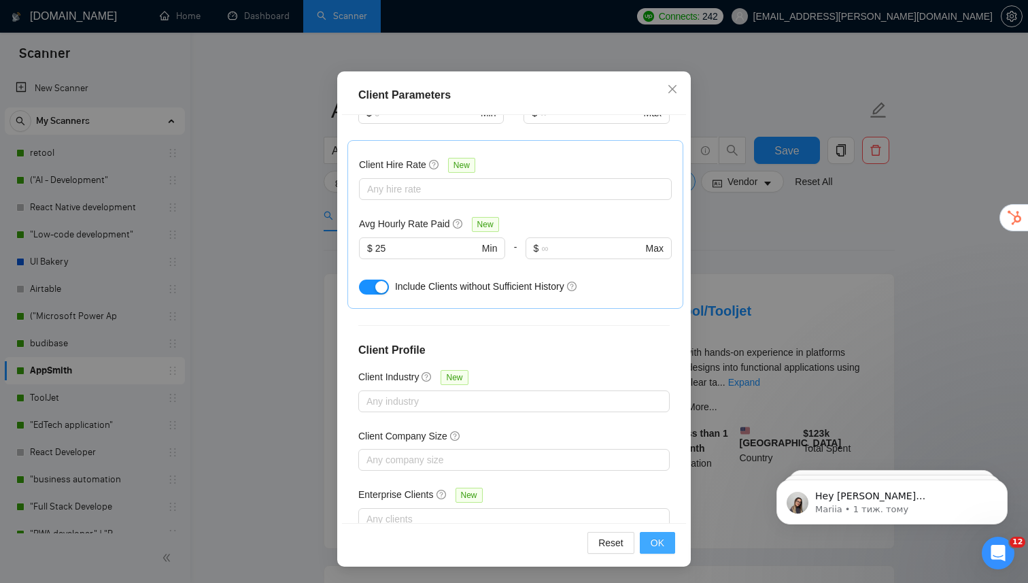
click at [656, 551] on button "OK" at bounding box center [657, 543] width 35 height 22
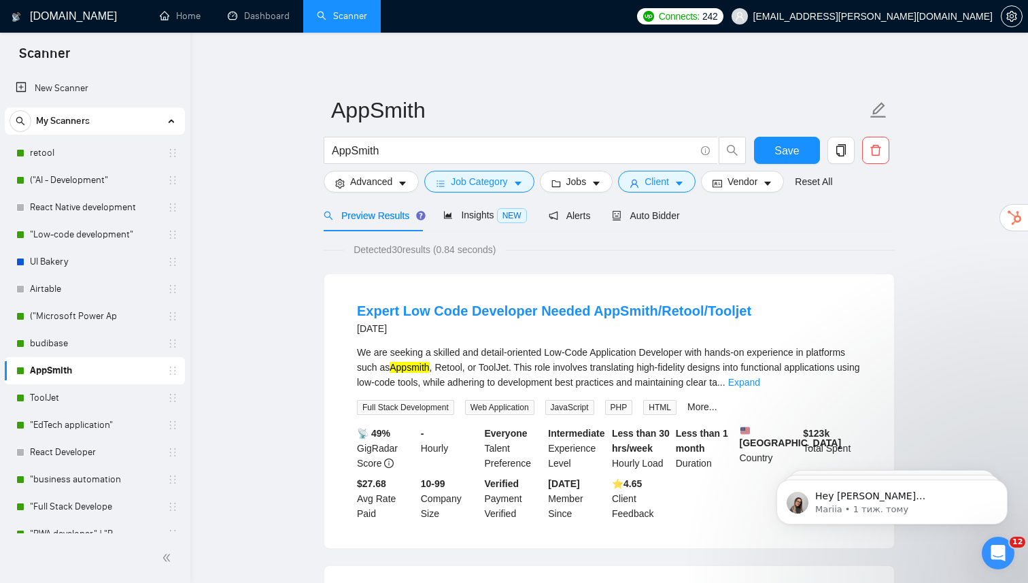
scroll to position [10, 0]
click at [798, 155] on button "Save" at bounding box center [787, 150] width 66 height 27
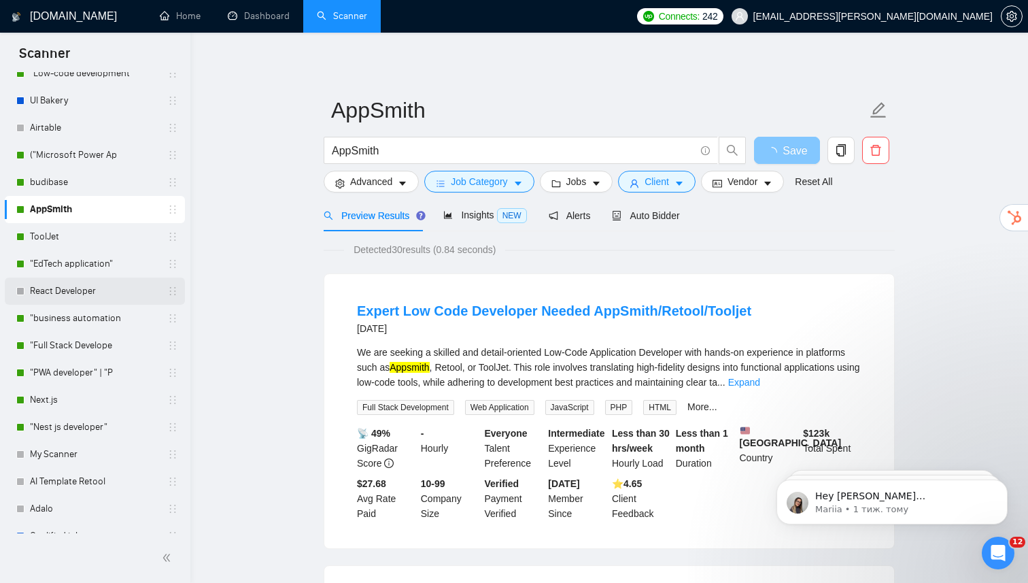
scroll to position [162, 0]
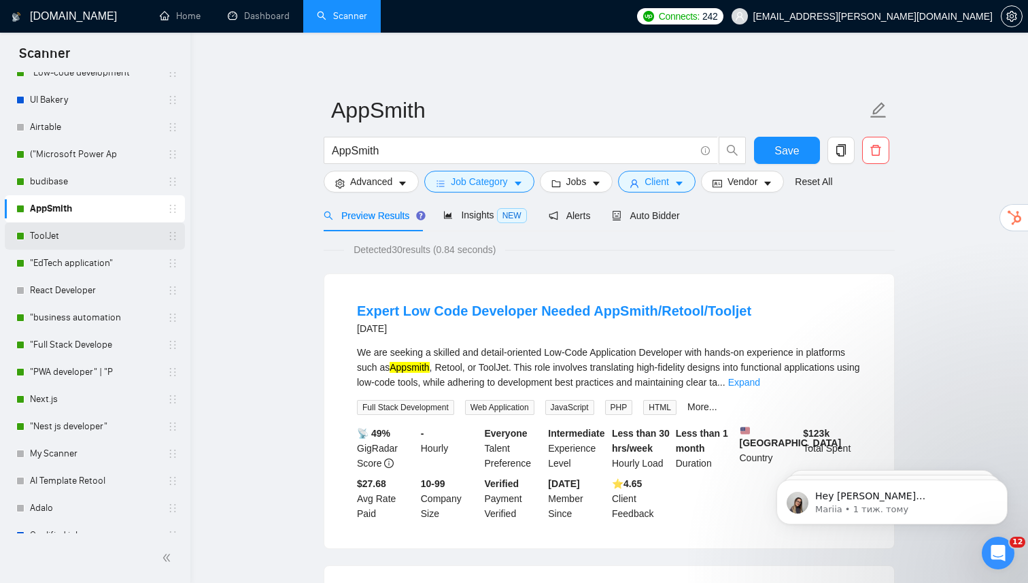
click at [90, 239] on link "ToolJet" at bounding box center [94, 235] width 129 height 27
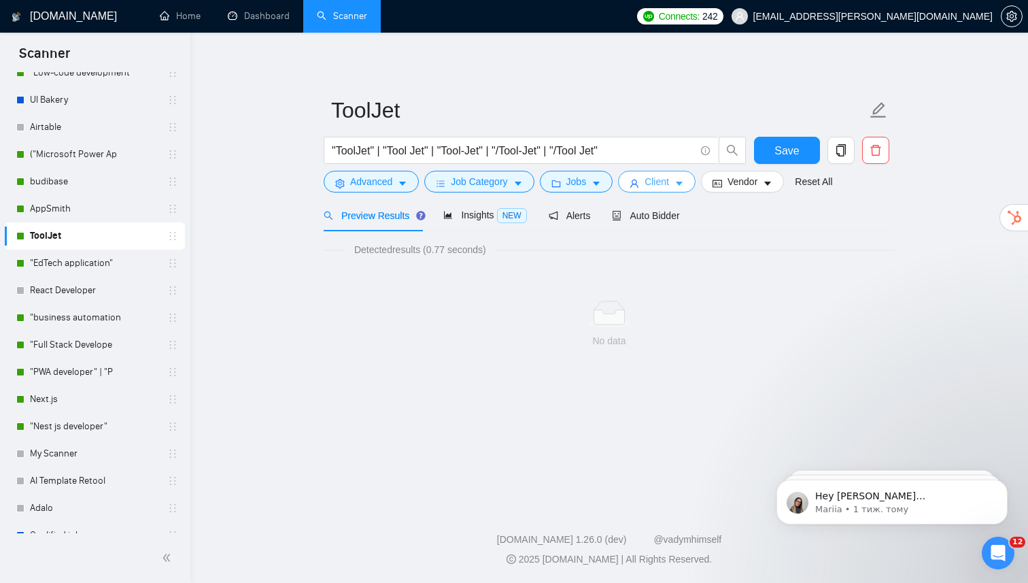
click at [637, 190] on button "Client" at bounding box center [657, 182] width 78 height 22
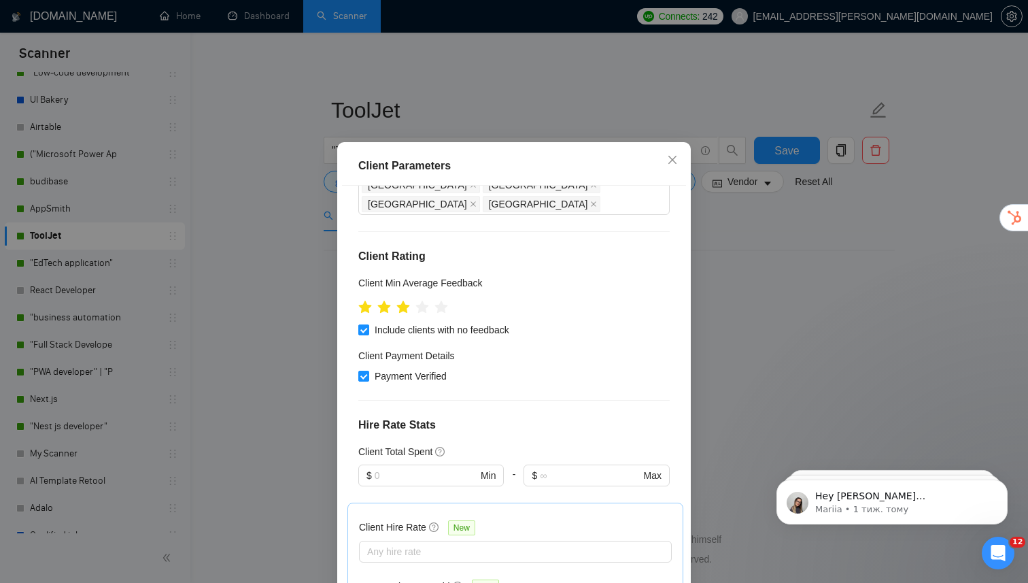
scroll to position [118, 0]
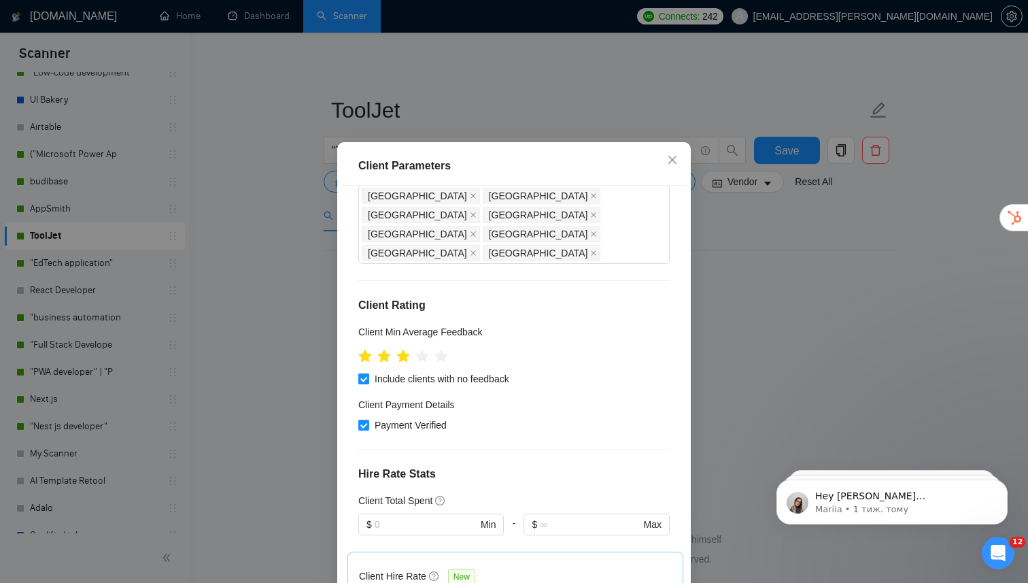
click at [369, 371] on span "Include clients with no feedback" at bounding box center [442, 378] width 146 height 15
click at [368, 373] on input "Include clients with no feedback" at bounding box center [363, 378] width 10 height 10
checkbox input "false"
click at [364, 420] on input "Payment Verified" at bounding box center [363, 425] width 10 height 10
checkbox input "false"
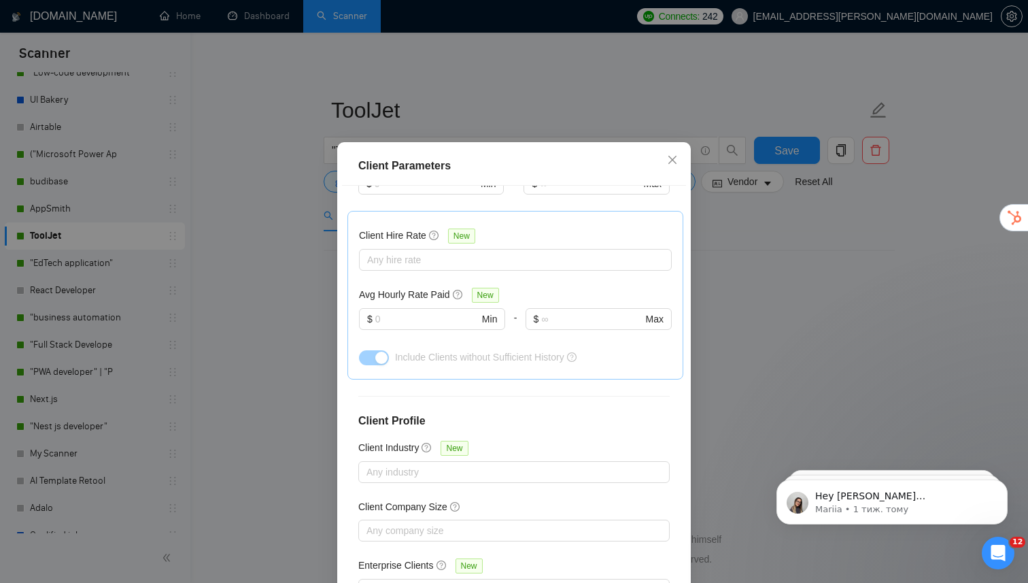
scroll to position [81, 0]
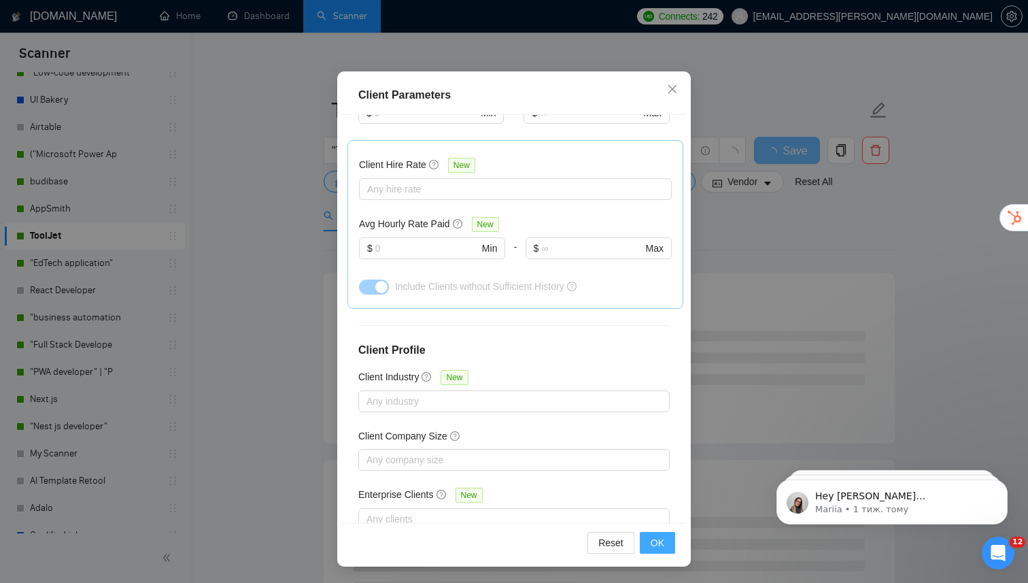
click at [660, 544] on span "OK" at bounding box center [658, 542] width 14 height 15
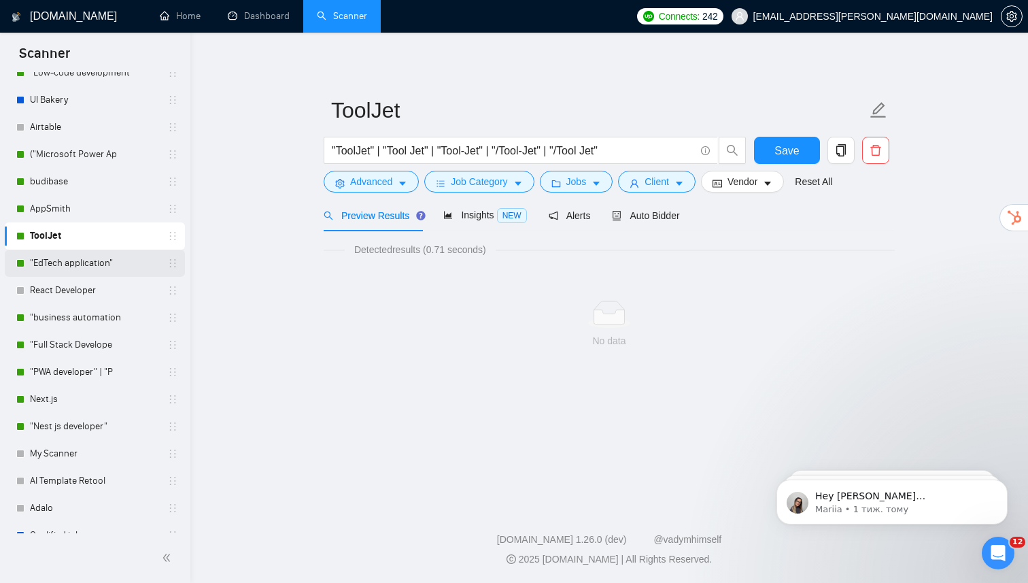
click at [77, 265] on link ""EdTech application"" at bounding box center [94, 263] width 129 height 27
click at [778, 152] on span "Save" at bounding box center [787, 150] width 24 height 17
click at [86, 267] on link ""EdTech application"" at bounding box center [94, 263] width 129 height 27
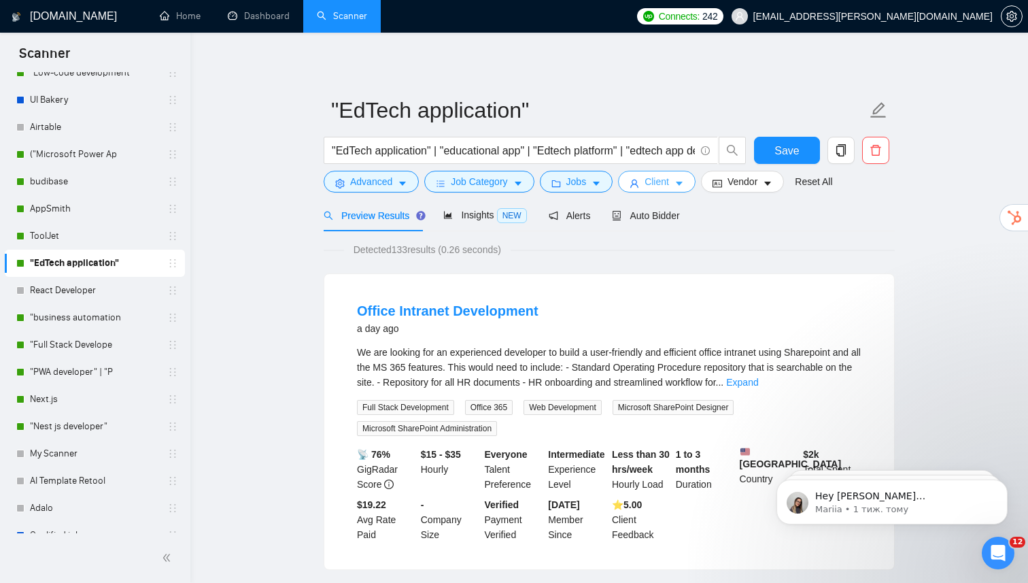
click at [679, 184] on button "Client" at bounding box center [657, 182] width 78 height 22
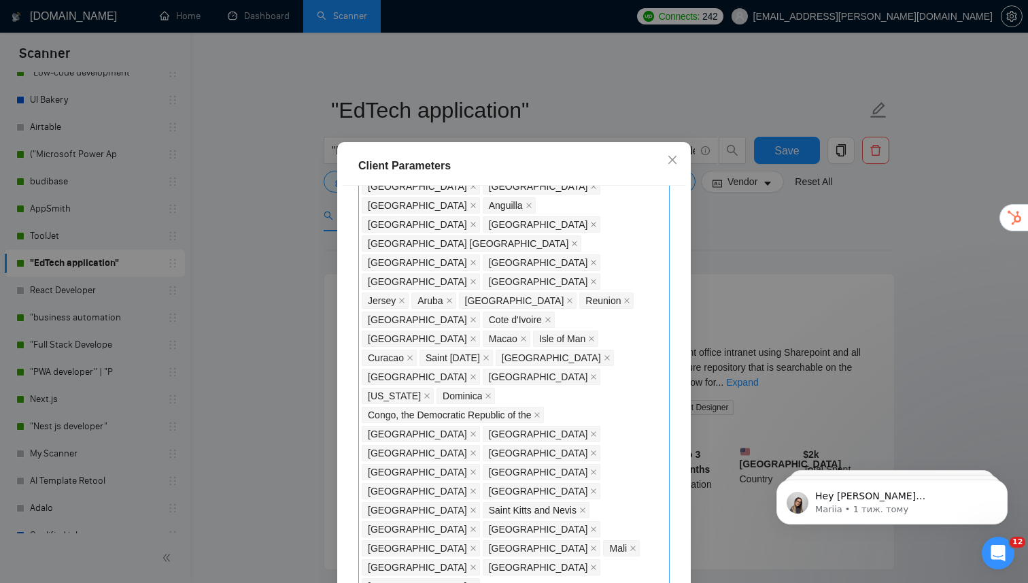
scroll to position [1017, 0]
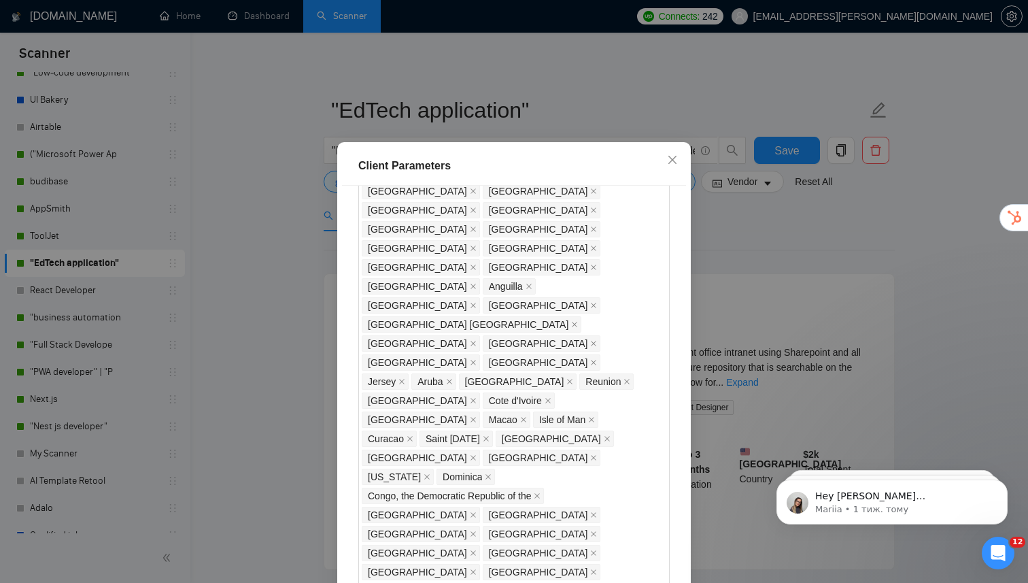
checkbox input "false"
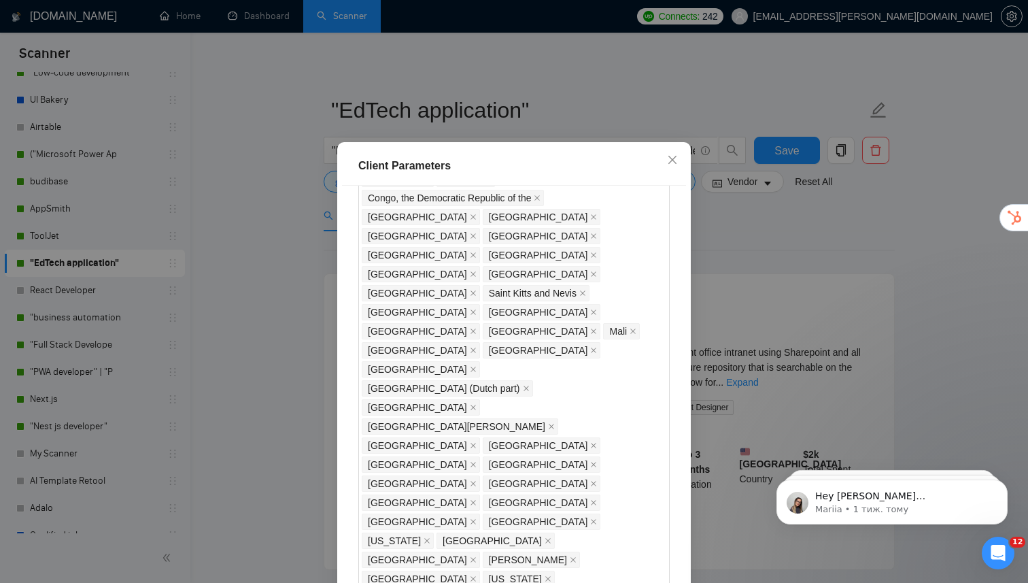
scroll to position [81, 0]
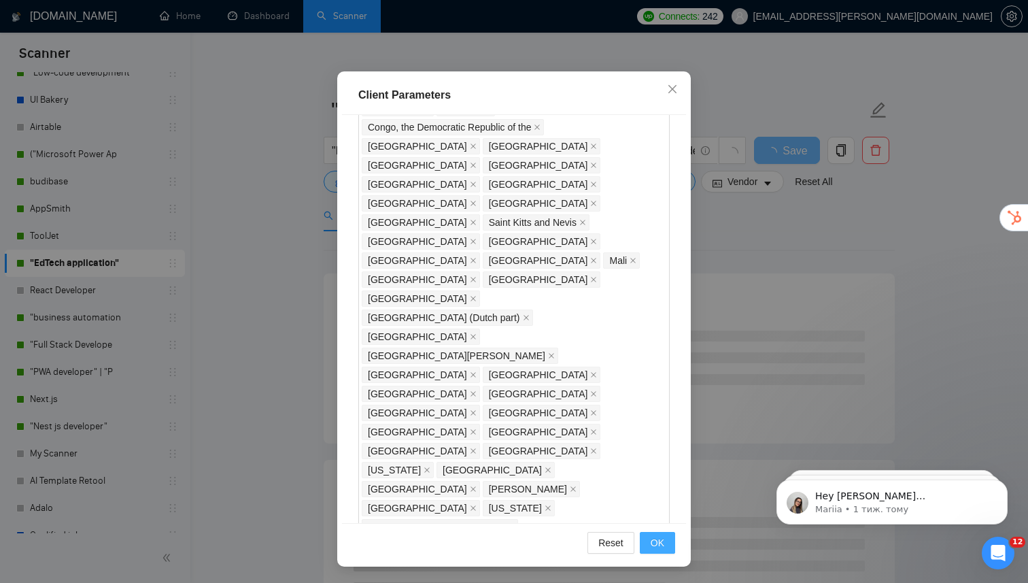
click at [669, 539] on button "OK" at bounding box center [657, 543] width 35 height 22
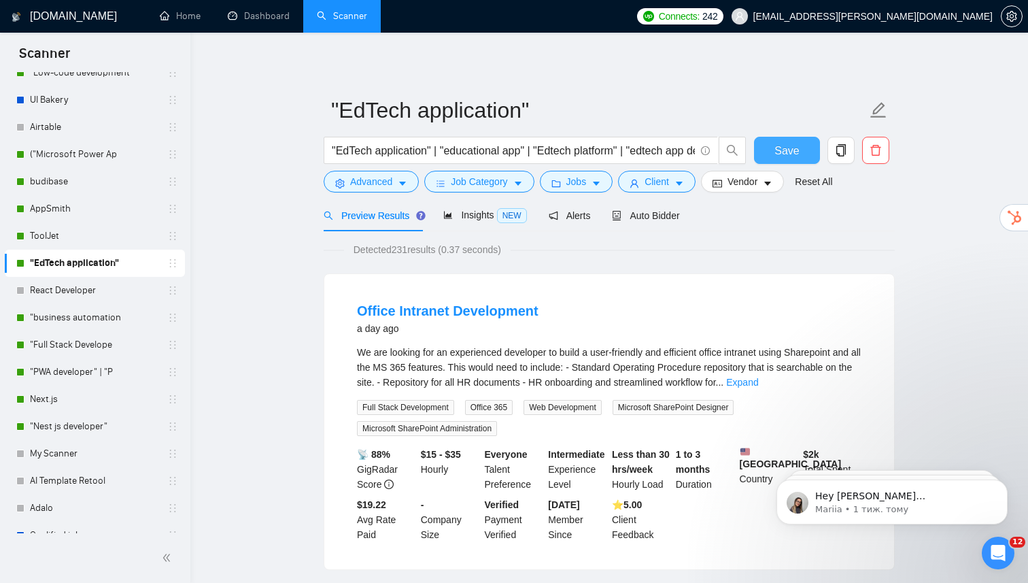
click at [773, 150] on button "Save" at bounding box center [787, 150] width 66 height 27
click at [796, 148] on span "Save" at bounding box center [787, 150] width 24 height 17
click at [69, 324] on link ""business automation" at bounding box center [94, 317] width 129 height 27
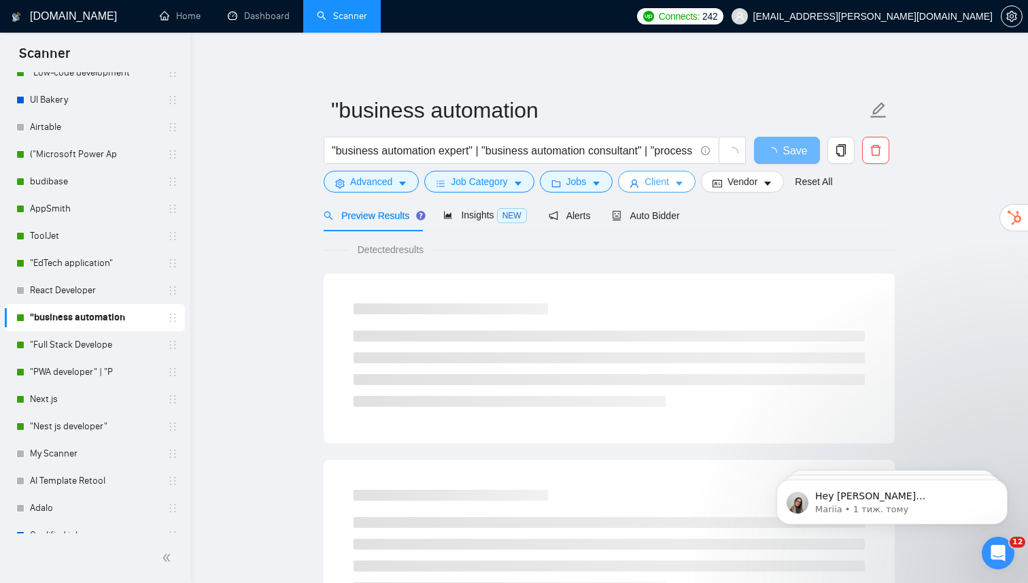
click at [666, 180] on span "Client" at bounding box center [657, 181] width 24 height 15
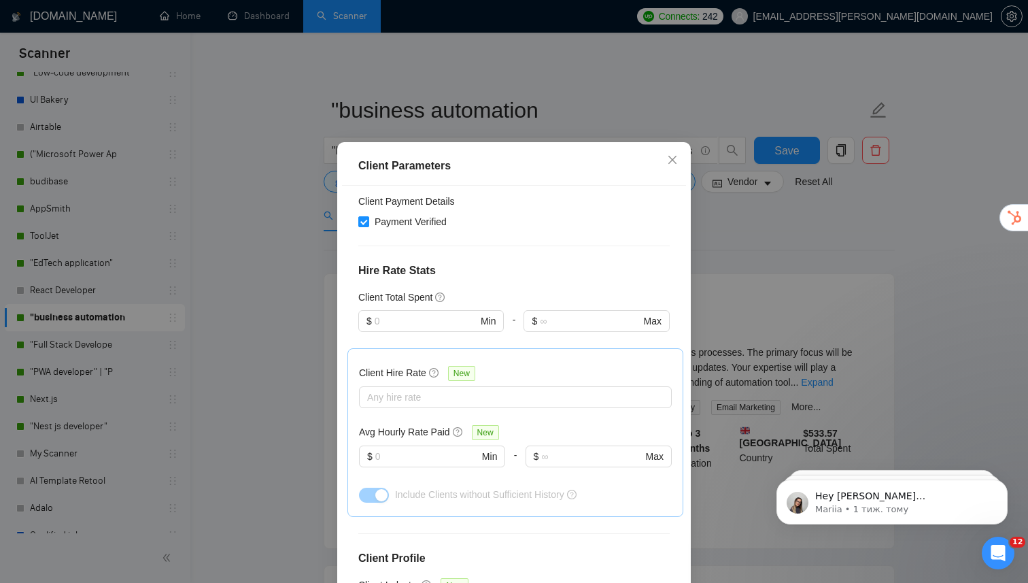
scroll to position [255, 0]
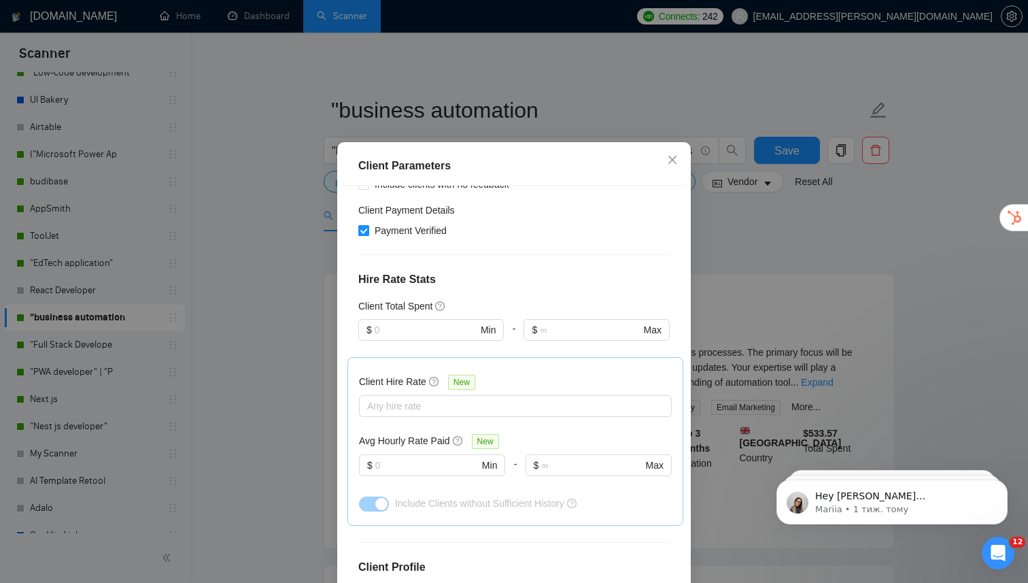
click at [365, 235] on input "Payment Verified" at bounding box center [363, 230] width 10 height 10
checkbox input "false"
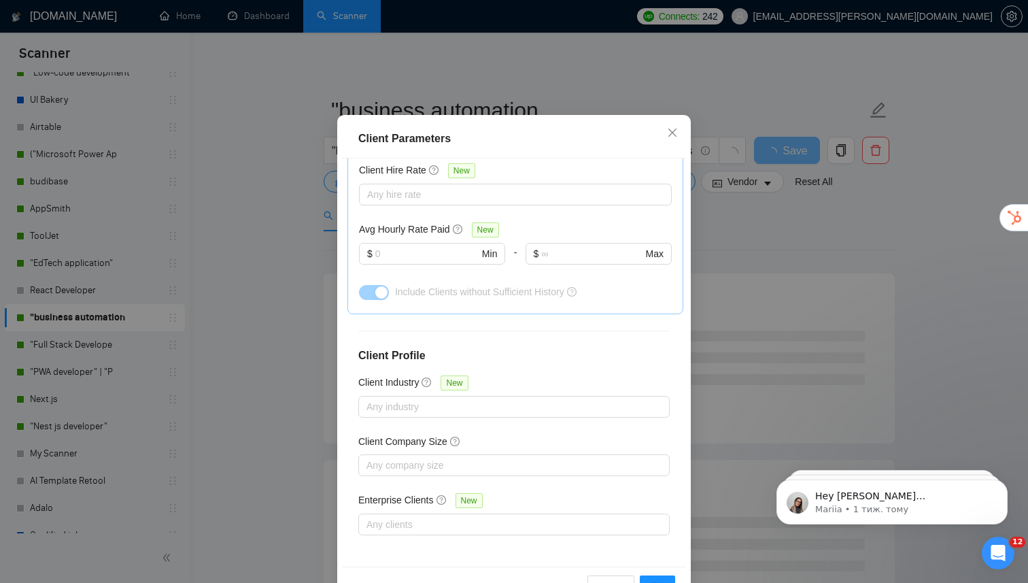
scroll to position [81, 0]
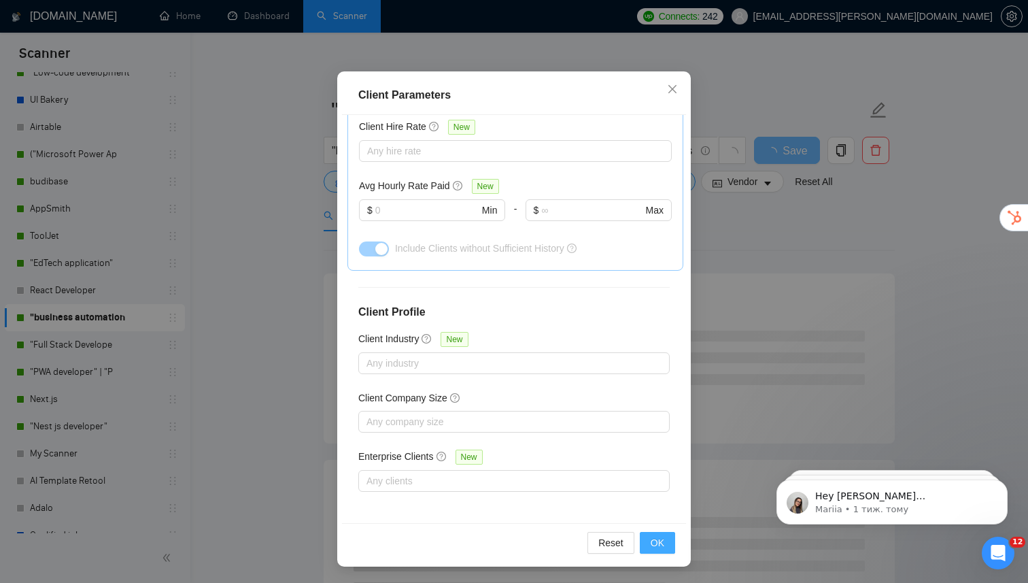
click at [656, 541] on span "OK" at bounding box center [658, 542] width 14 height 15
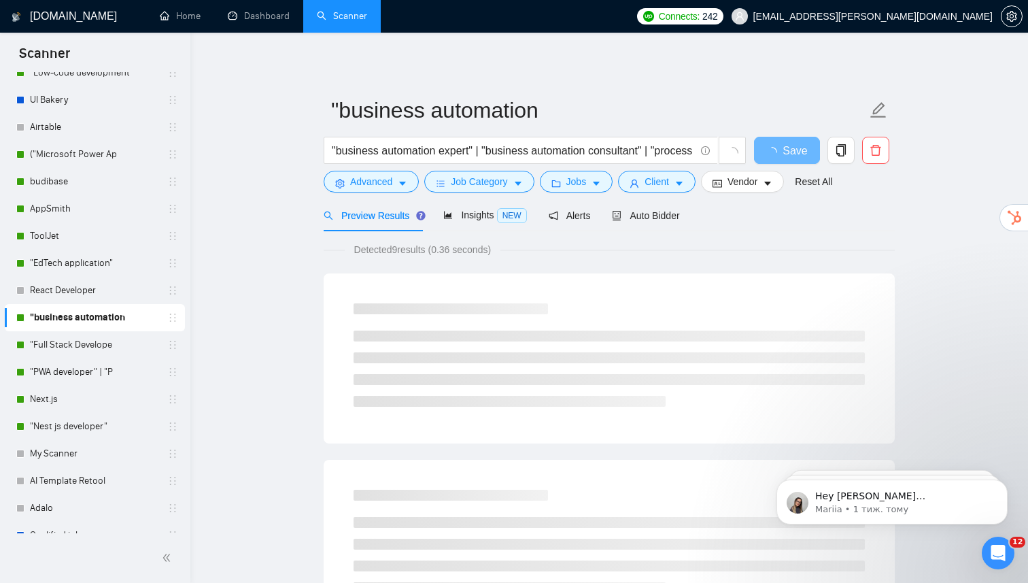
scroll to position [0, 0]
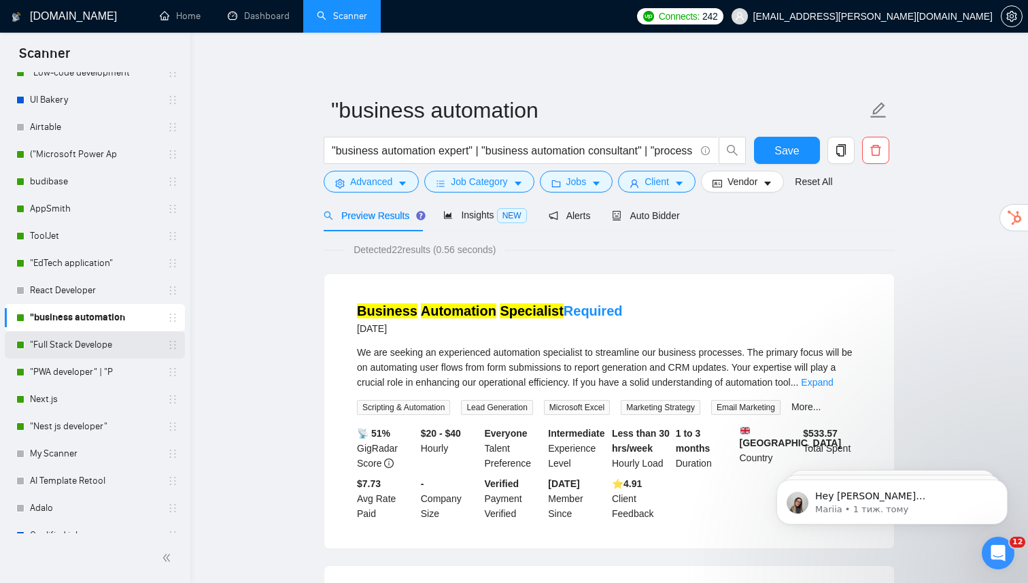
click at [105, 342] on link ""Full Stack Develope" at bounding box center [94, 344] width 129 height 27
click at [777, 145] on span "Save" at bounding box center [787, 150] width 24 height 17
click at [104, 348] on link ""Full Stack Develope" at bounding box center [94, 344] width 129 height 27
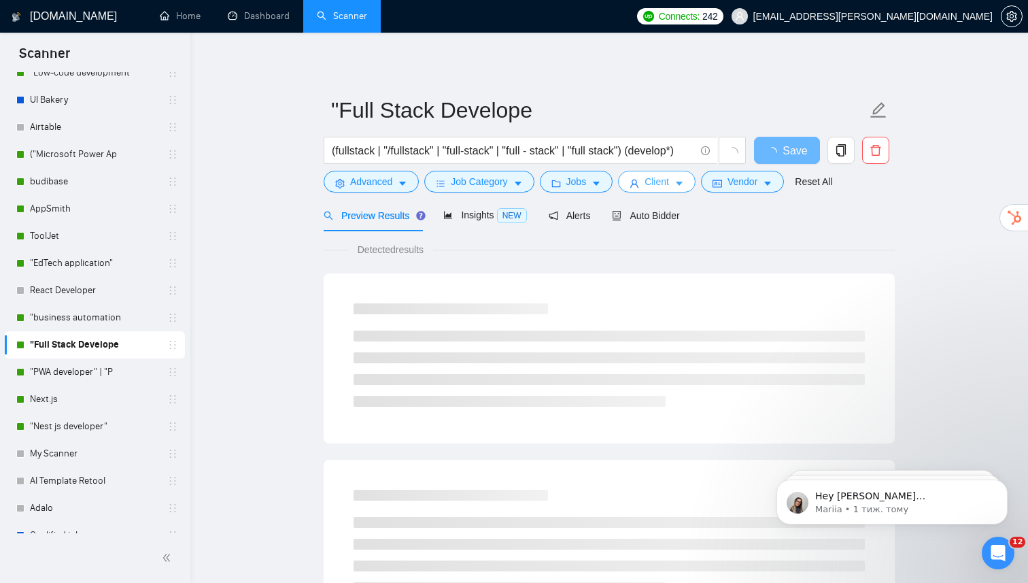
click at [675, 179] on button "Client" at bounding box center [657, 182] width 78 height 22
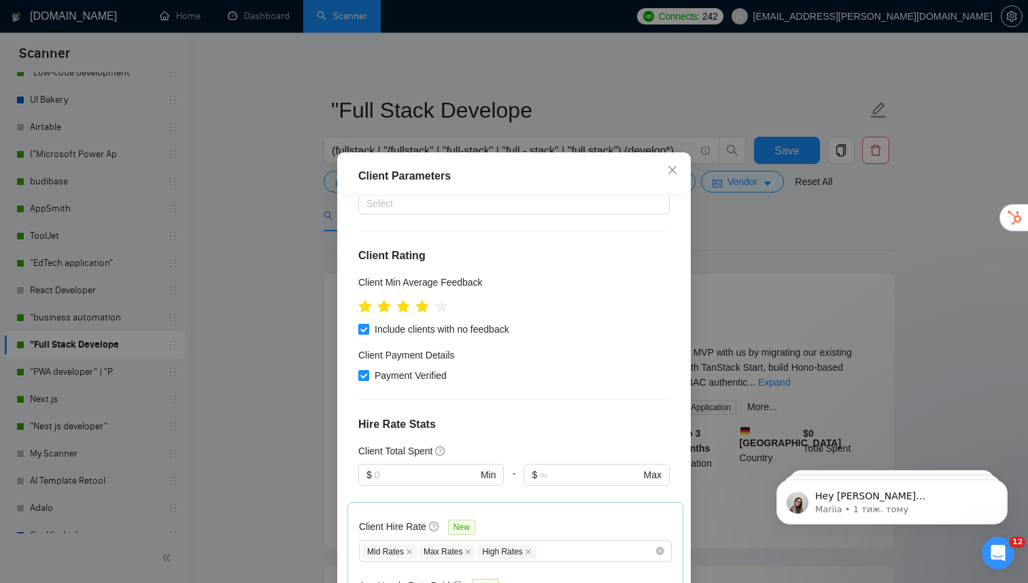
scroll to position [198, 0]
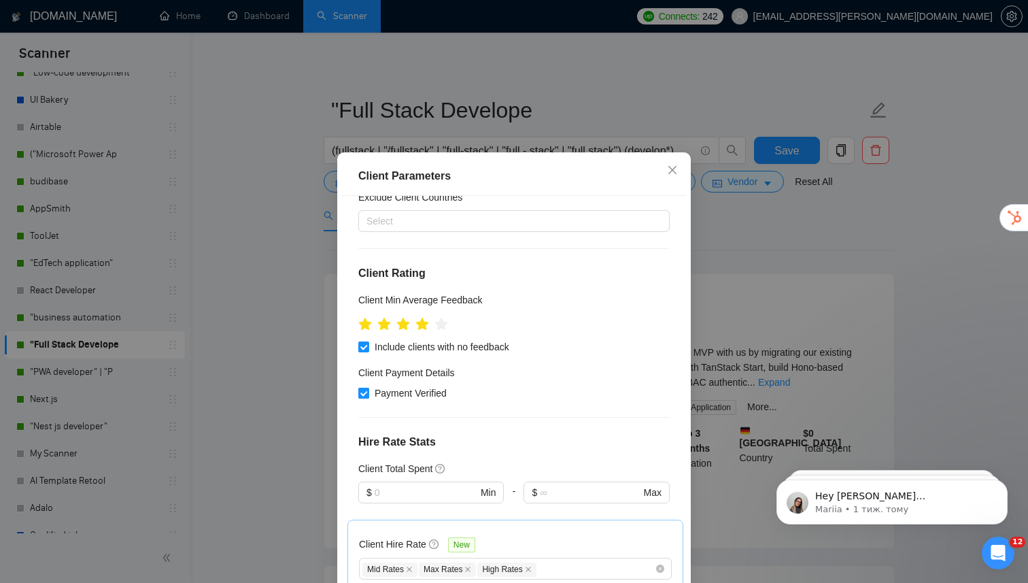
click at [365, 388] on input "Payment Verified" at bounding box center [363, 393] width 10 height 10
checkbox input "false"
click at [365, 341] on input "Include clients with no feedback" at bounding box center [363, 346] width 10 height 10
checkbox input "false"
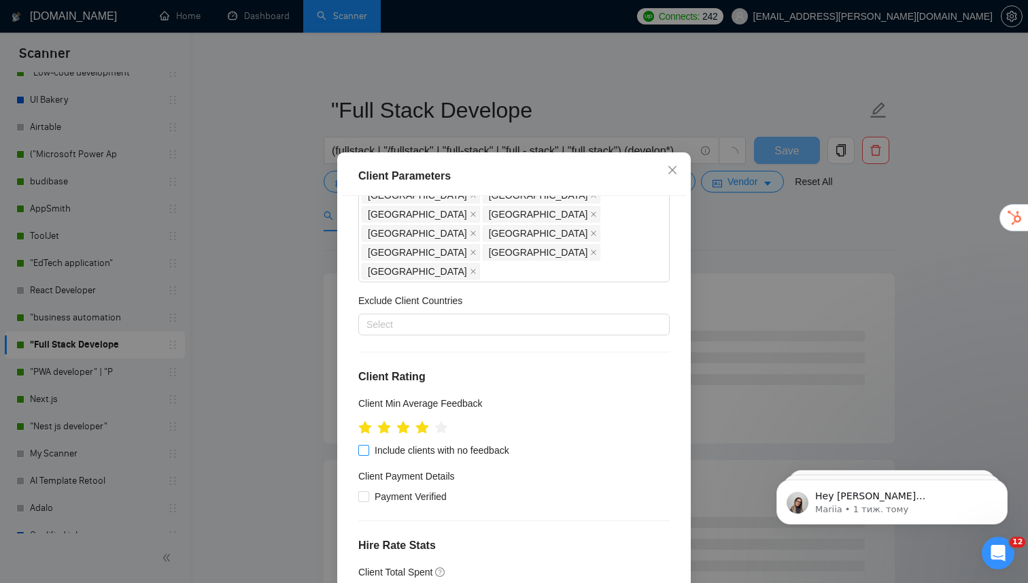
scroll to position [0, 0]
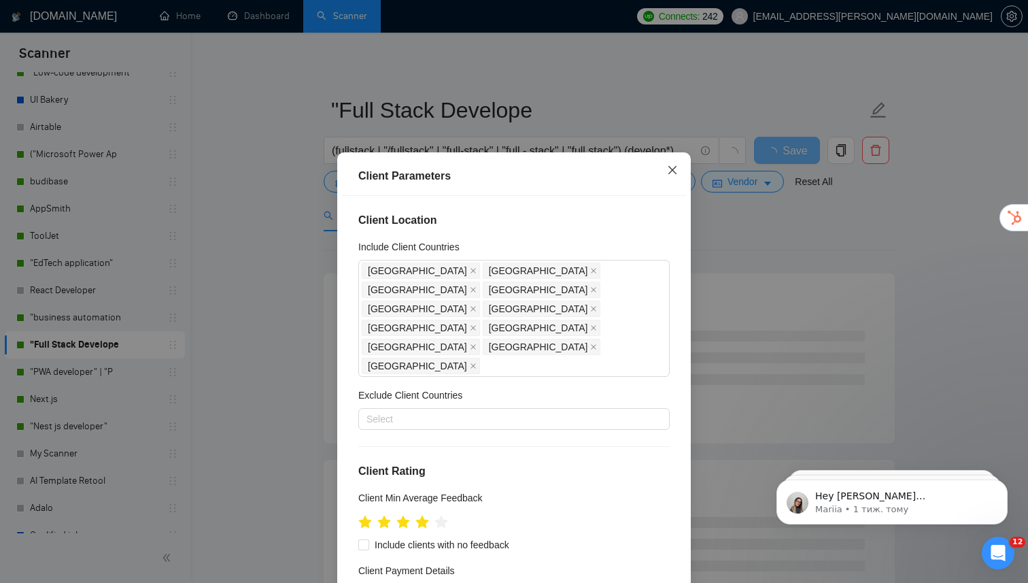
click at [677, 171] on icon "close" at bounding box center [672, 170] width 11 height 11
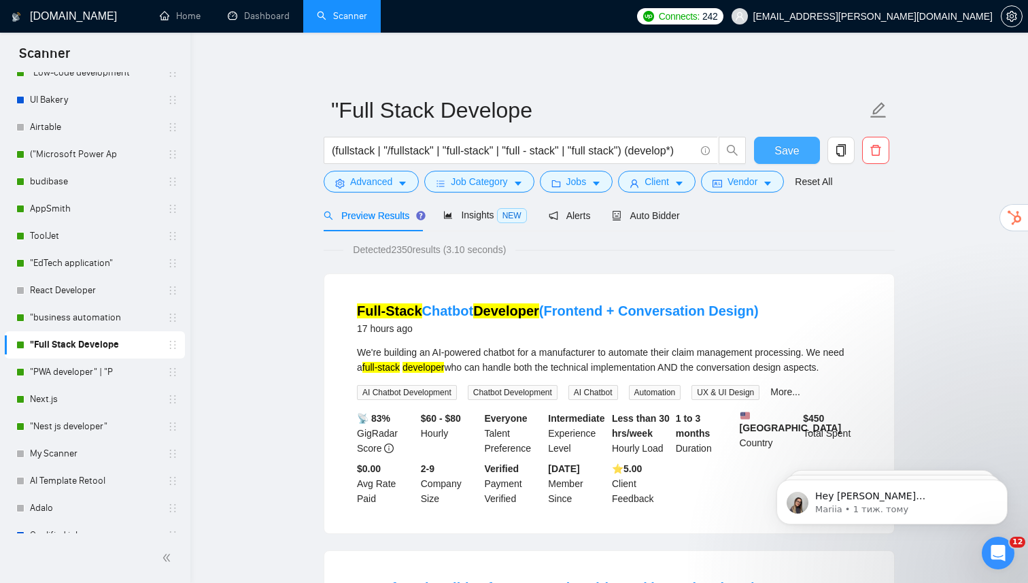
click at [794, 146] on span "Save" at bounding box center [787, 150] width 24 height 17
click at [96, 369] on link ""PWA developer" | "P" at bounding box center [94, 371] width 129 height 27
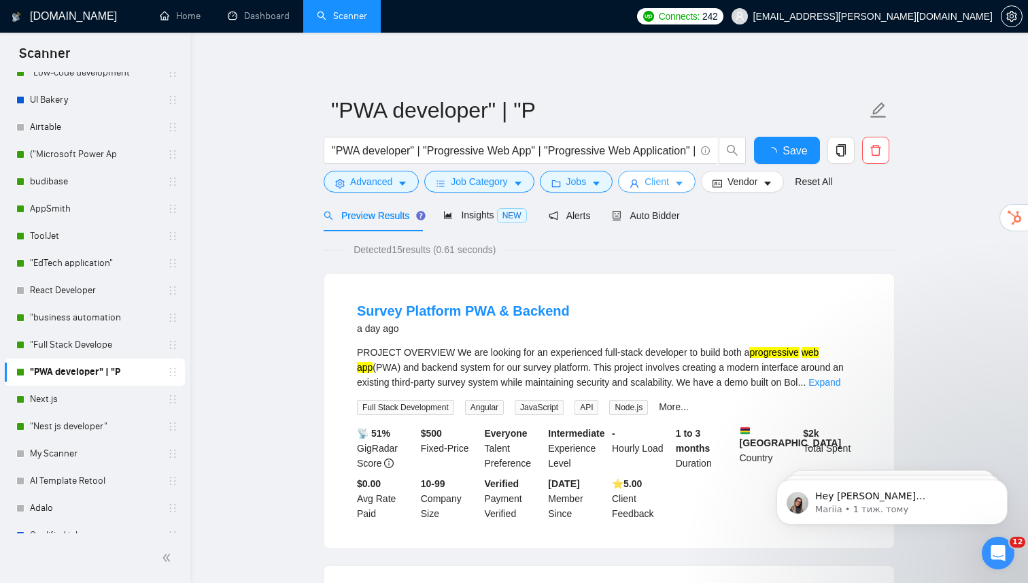
click at [663, 181] on span "Client" at bounding box center [657, 181] width 24 height 15
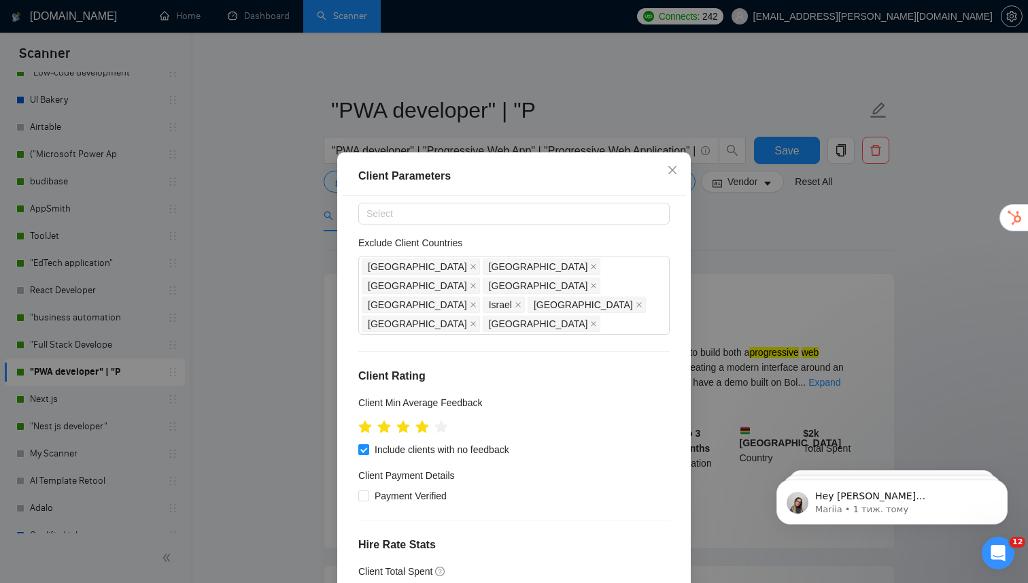
scroll to position [64, 0]
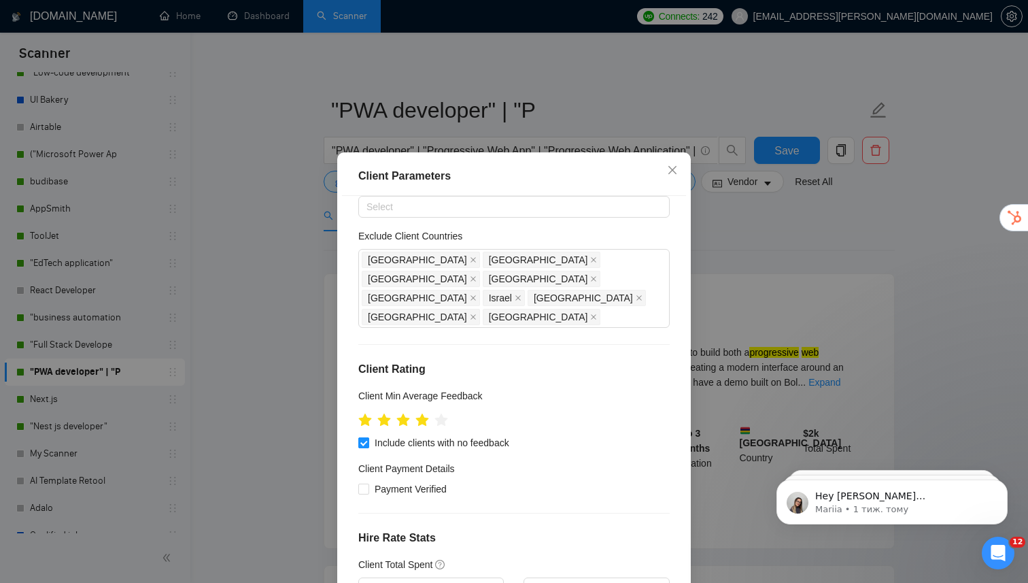
click at [361, 437] on input "Include clients with no feedback" at bounding box center [363, 442] width 10 height 10
checkbox input "false"
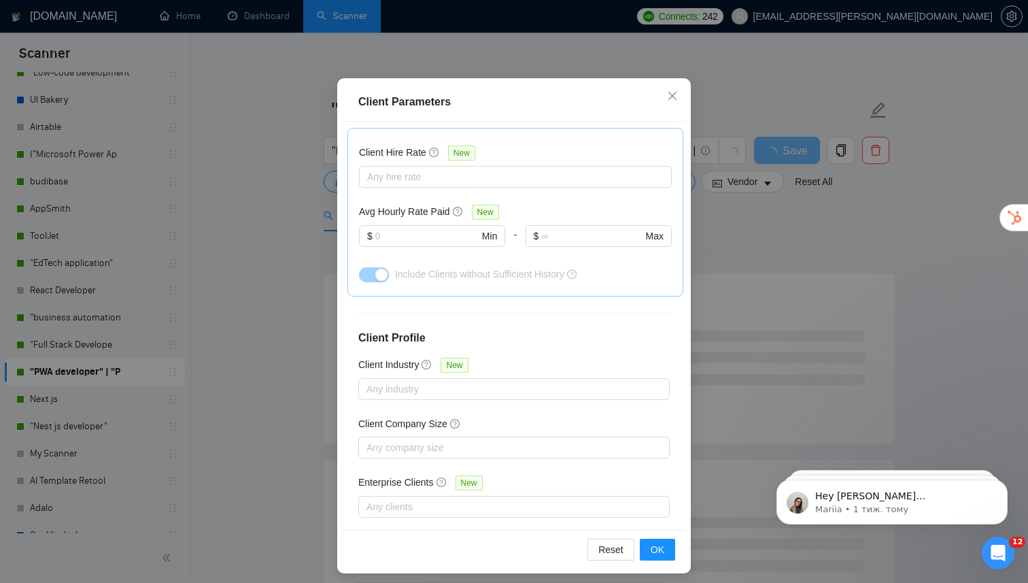
scroll to position [81, 0]
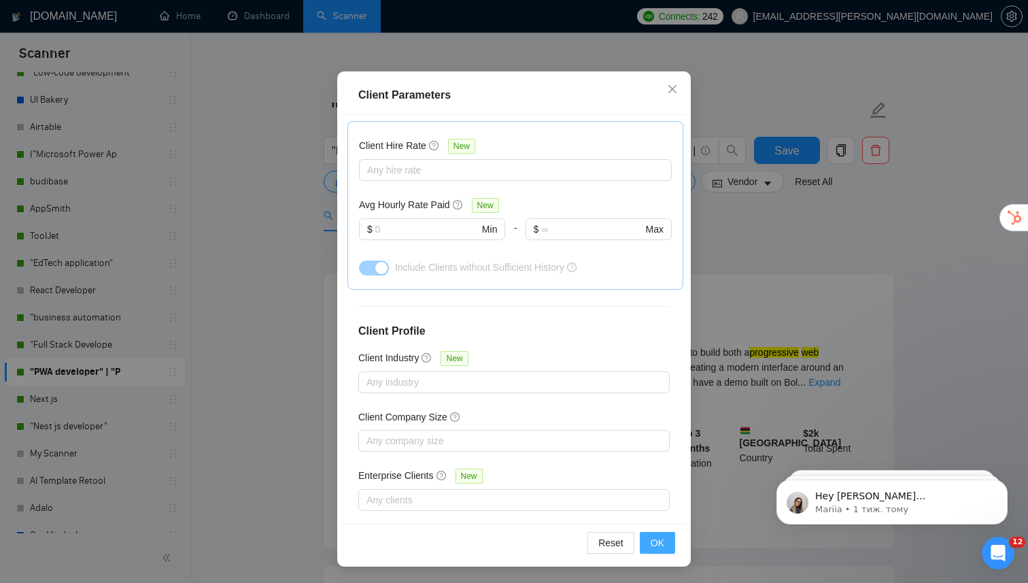
click at [659, 545] on span "OK" at bounding box center [658, 542] width 14 height 15
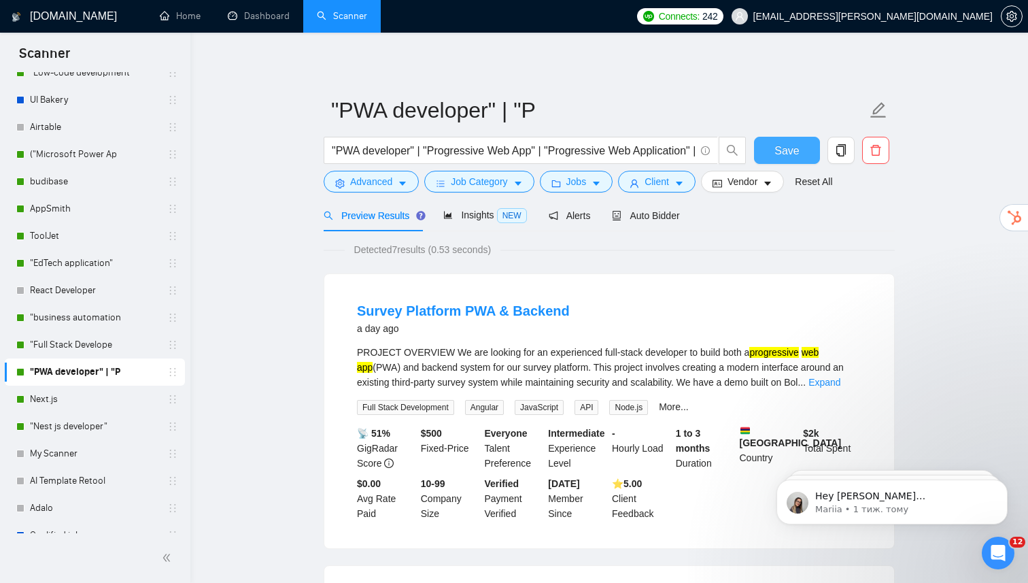
click at [783, 154] on span "Save" at bounding box center [787, 150] width 24 height 17
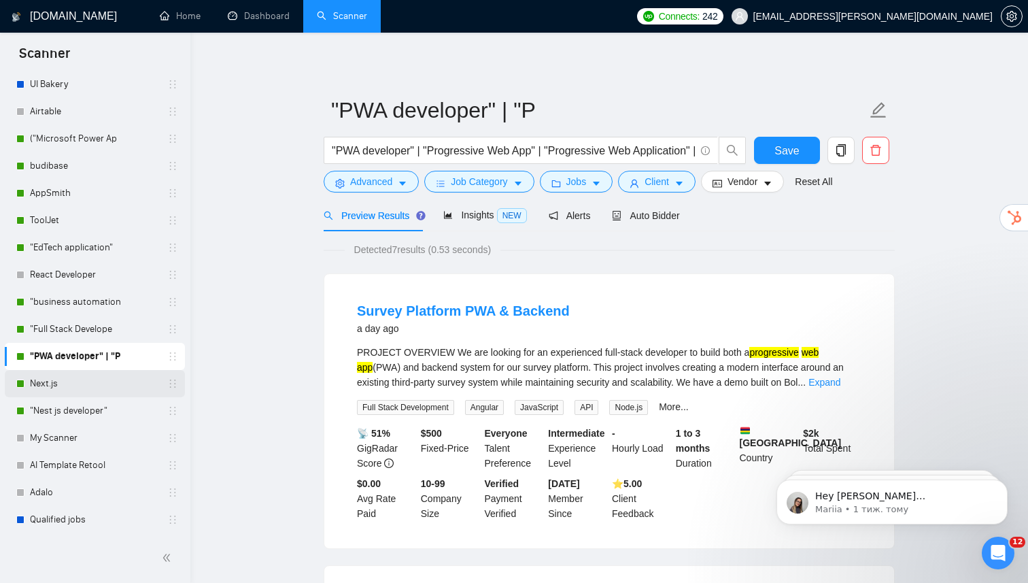
click at [103, 383] on link "Next.js" at bounding box center [94, 383] width 129 height 27
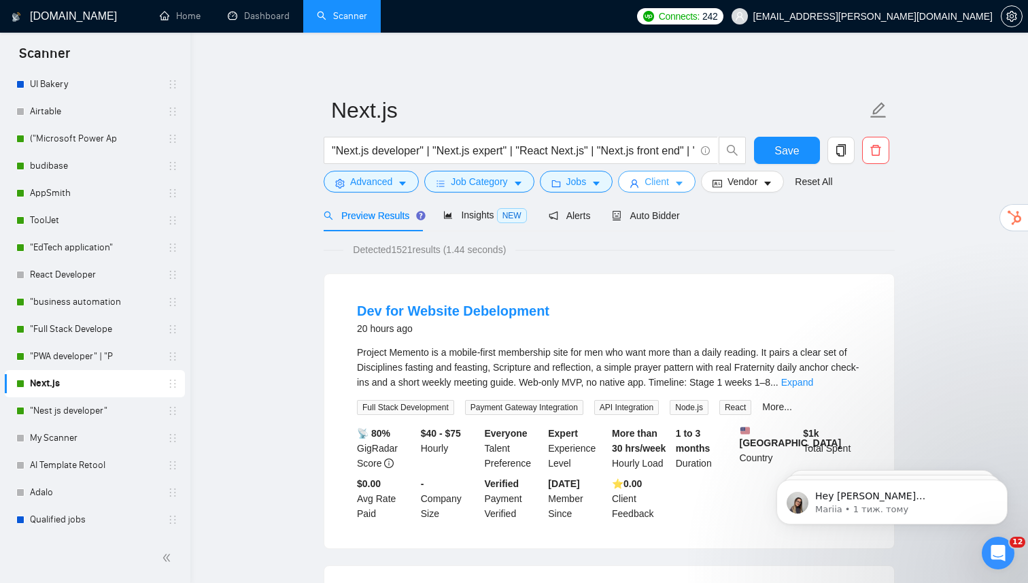
click at [662, 180] on span "Client" at bounding box center [657, 181] width 24 height 15
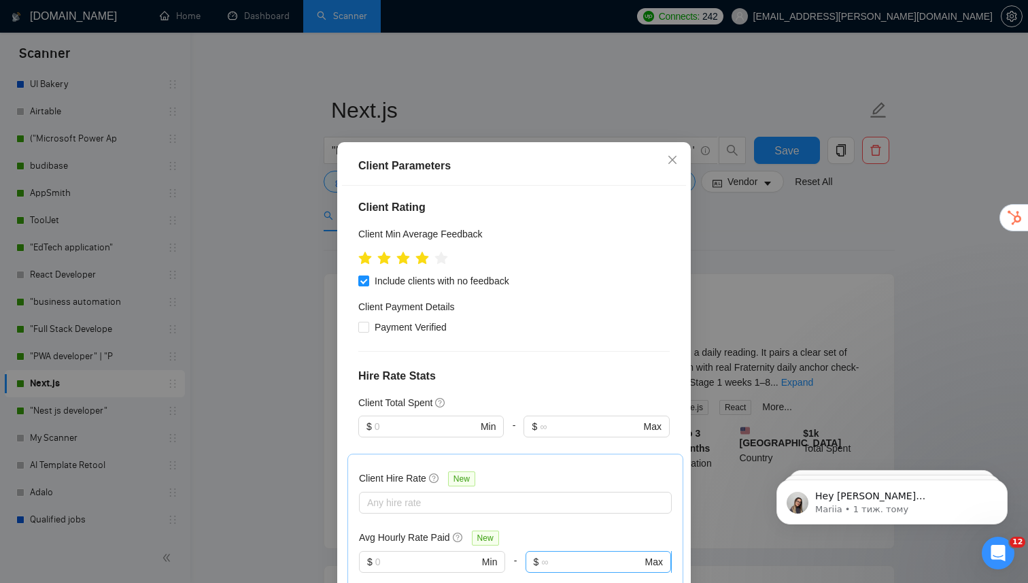
scroll to position [214, 0]
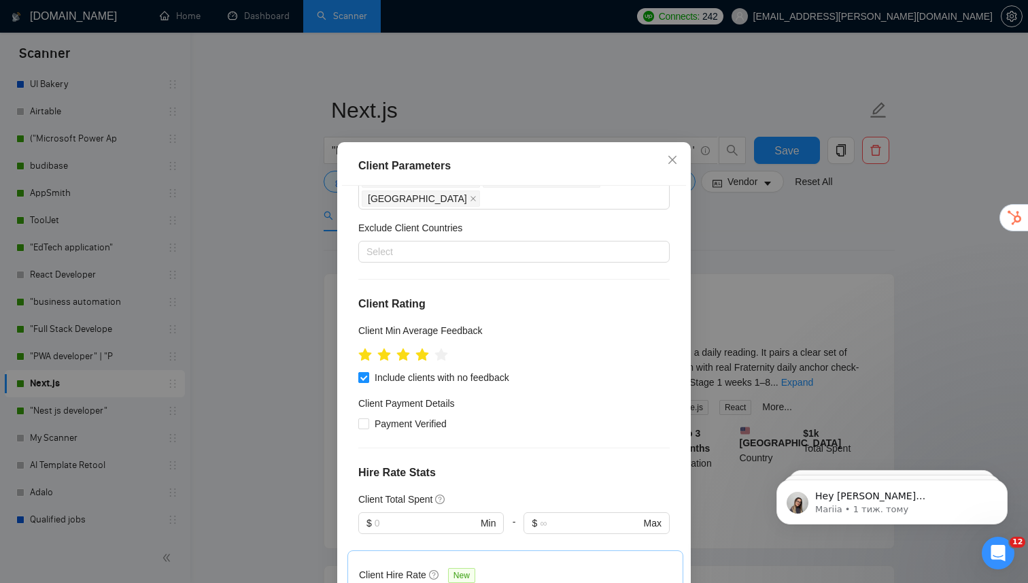
click at [363, 372] on input "Include clients with no feedback" at bounding box center [363, 377] width 10 height 10
checkbox input "false"
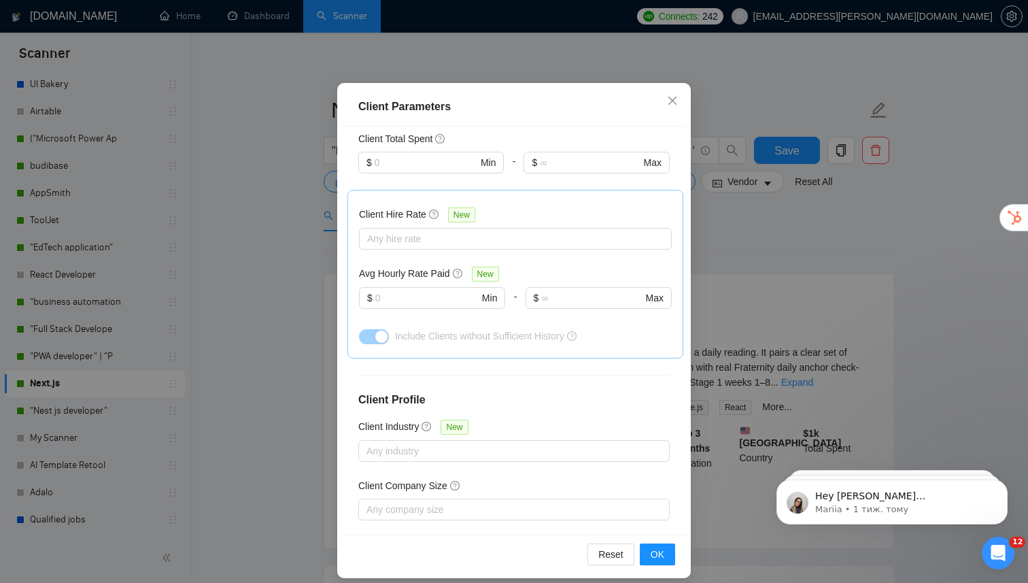
scroll to position [81, 0]
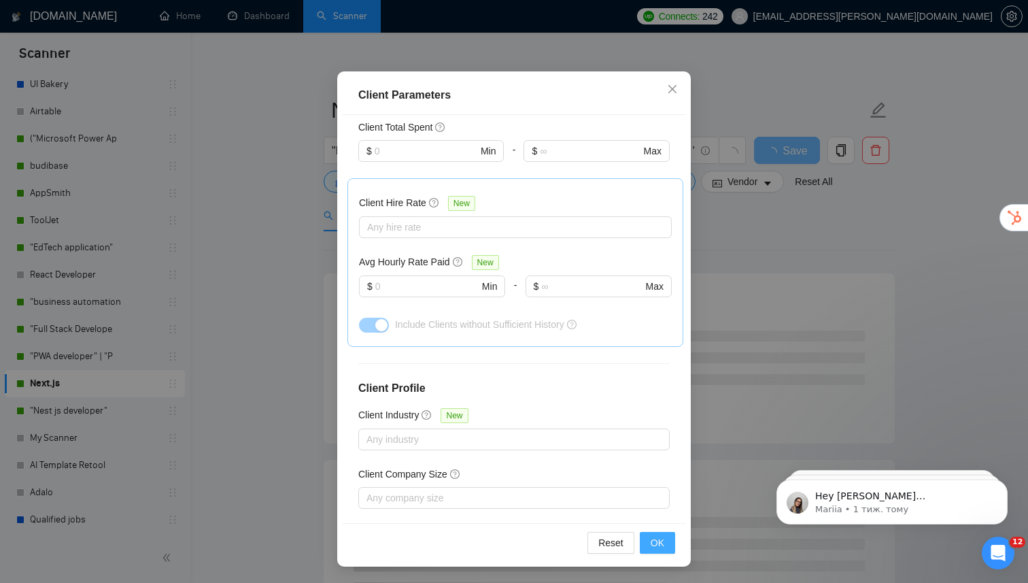
click at [652, 544] on span "OK" at bounding box center [658, 542] width 14 height 15
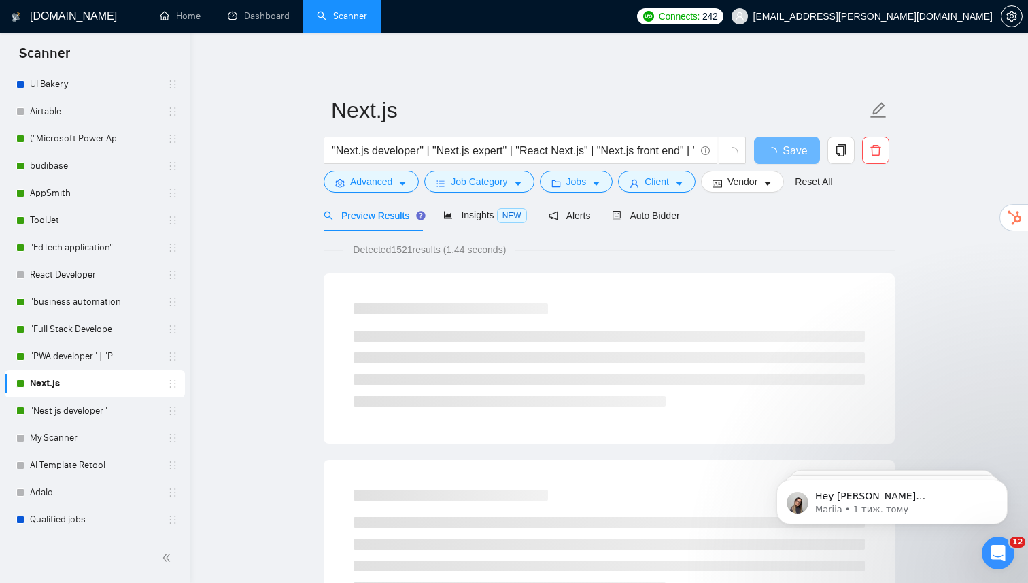
scroll to position [10, 0]
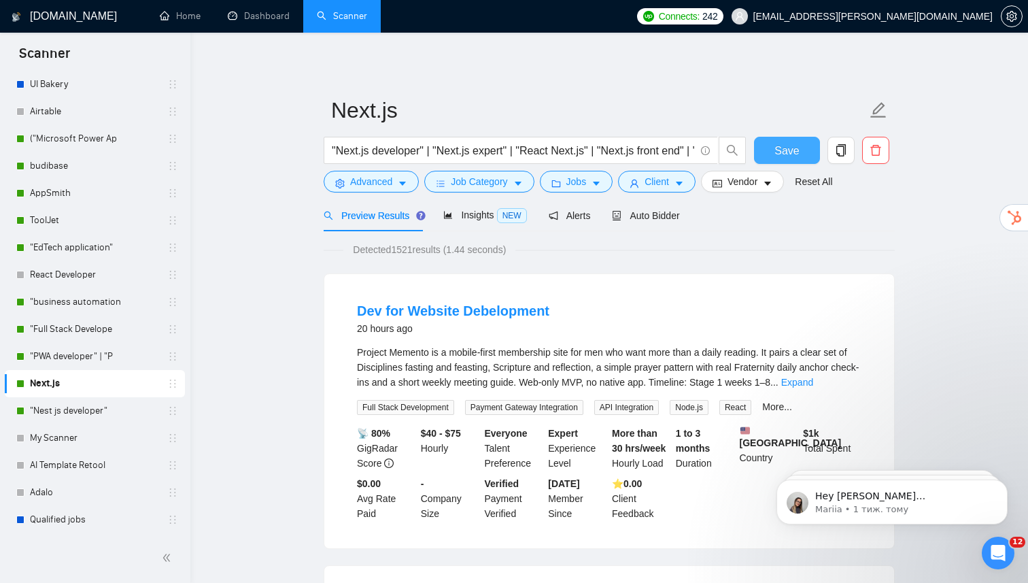
click at [775, 152] on span "Save" at bounding box center [787, 150] width 24 height 17
click at [154, 409] on link ""Nest js developer"" at bounding box center [94, 410] width 129 height 27
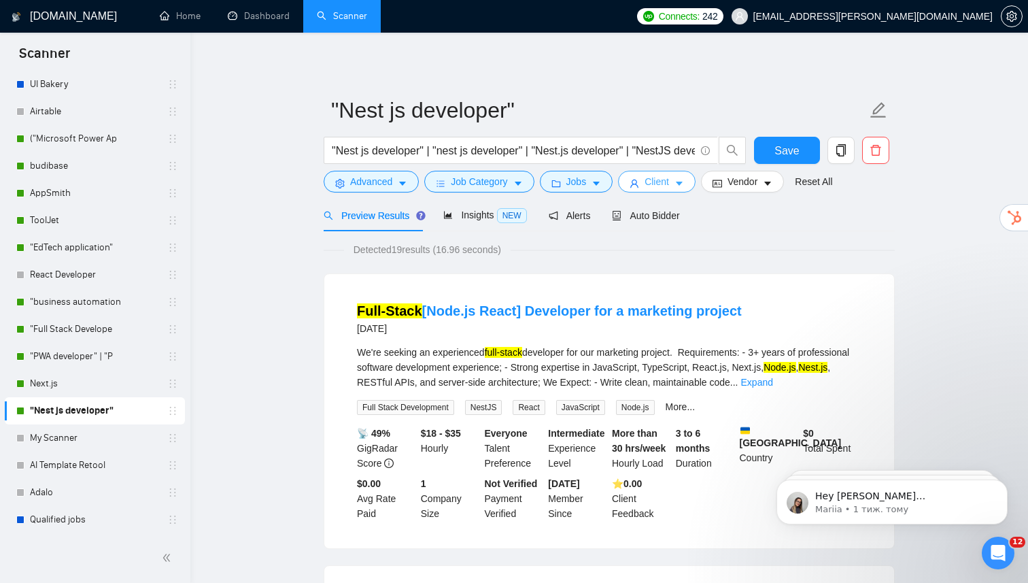
click at [669, 188] on span "Client" at bounding box center [657, 181] width 24 height 15
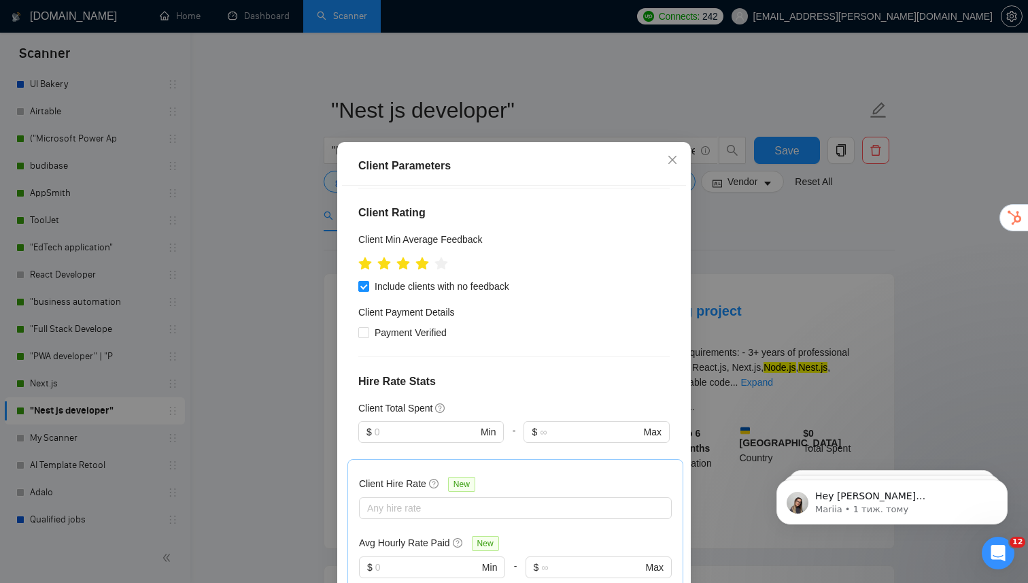
scroll to position [207, 0]
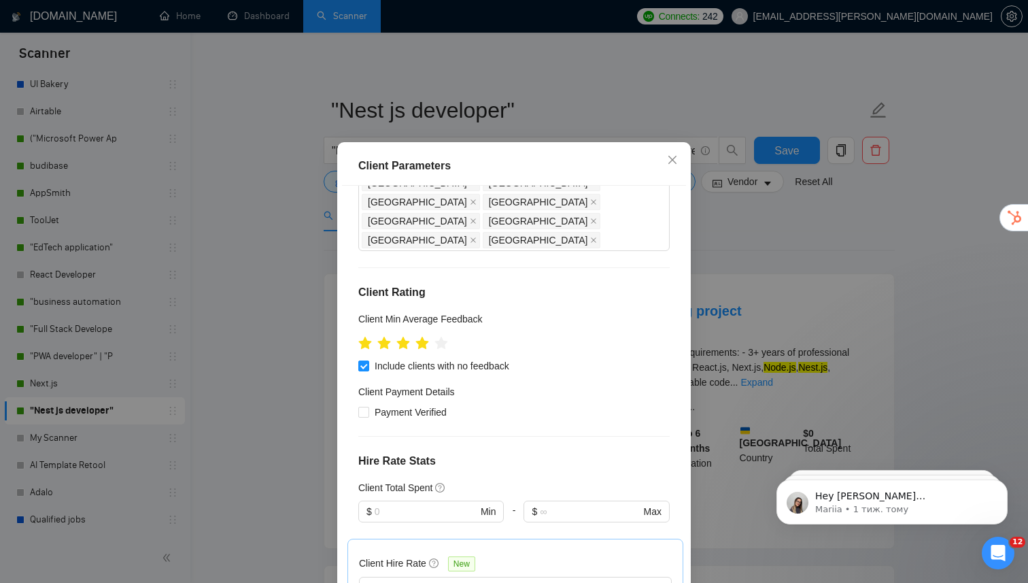
drag, startPoint x: 360, startPoint y: 320, endPoint x: 450, endPoint y: 337, distance: 91.4
click at [360, 360] on input "Include clients with no feedback" at bounding box center [363, 365] width 10 height 10
checkbox input "false"
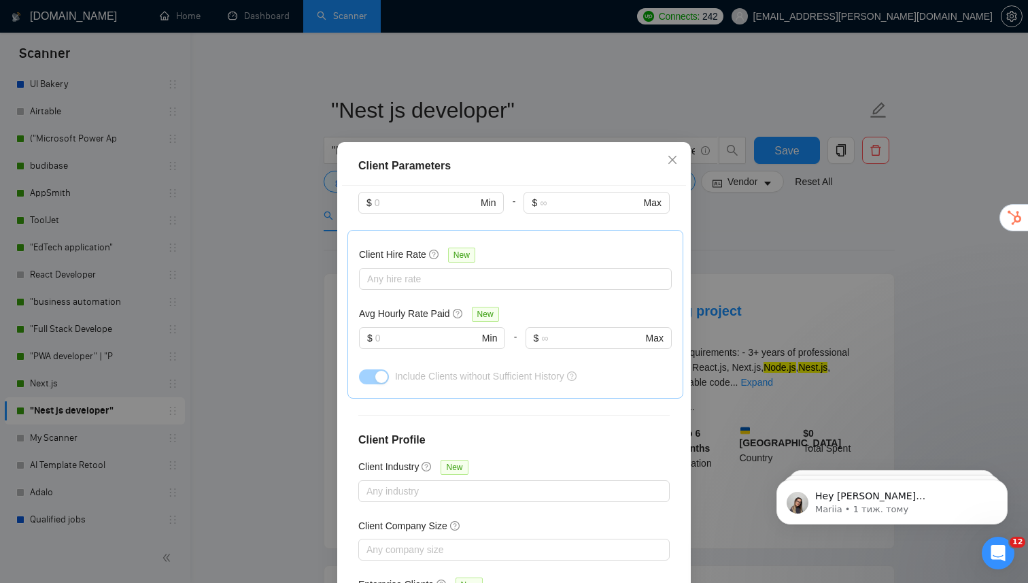
scroll to position [81, 0]
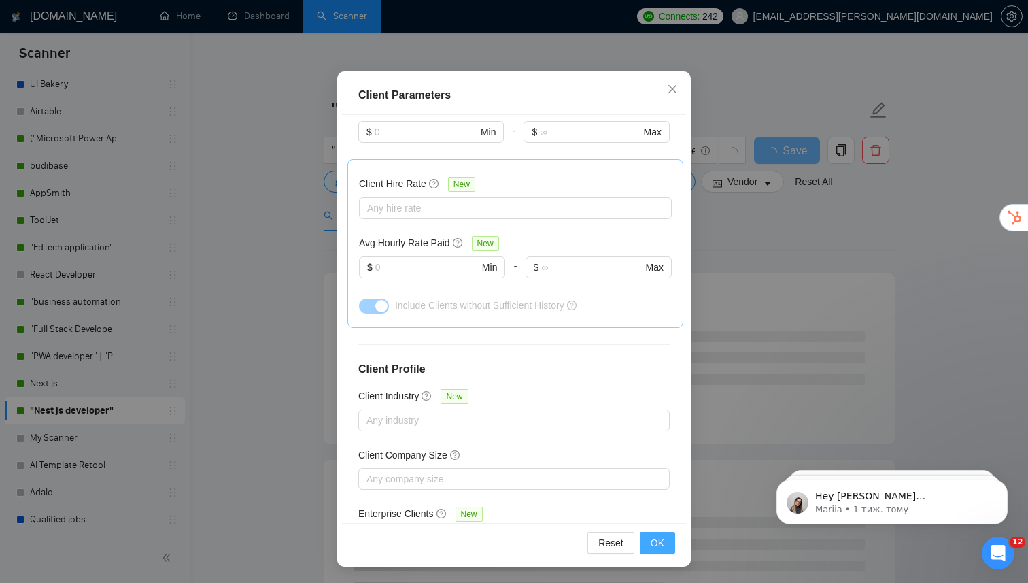
click at [658, 543] on span "OK" at bounding box center [658, 542] width 14 height 15
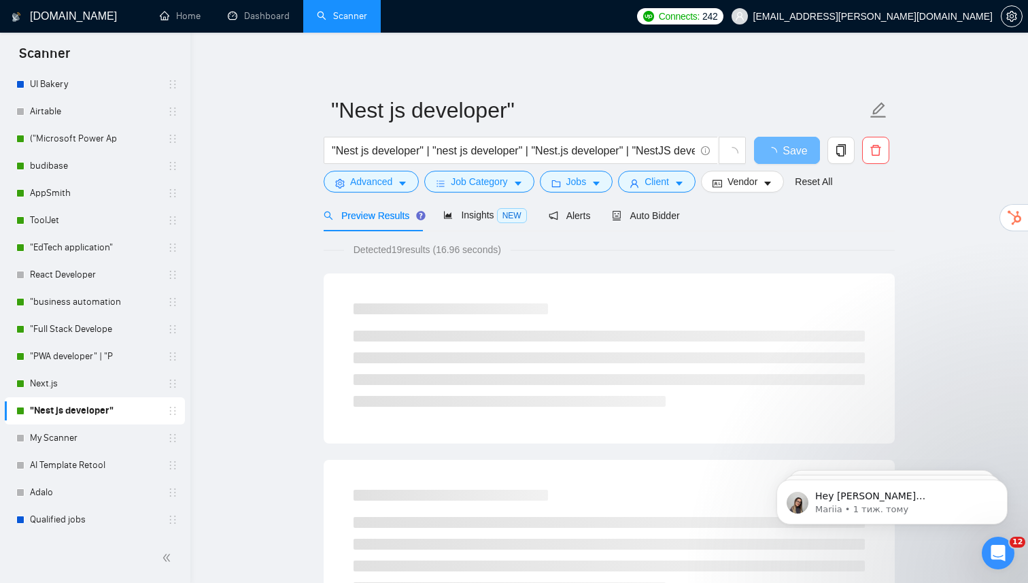
scroll to position [10, 0]
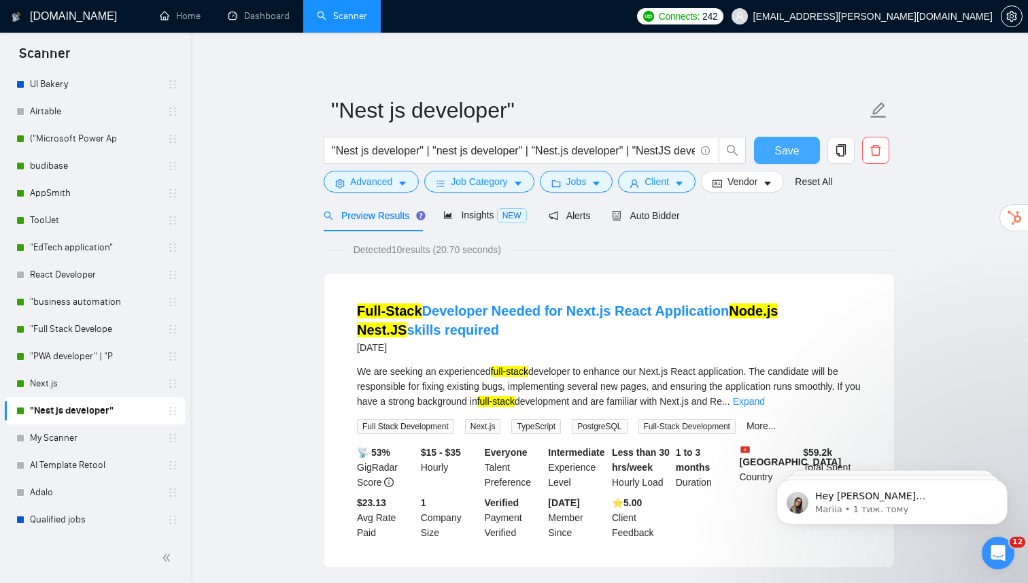
click at [792, 154] on span "Save" at bounding box center [787, 150] width 24 height 17
click at [63, 523] on link "Qualified jobs" at bounding box center [94, 519] width 129 height 27
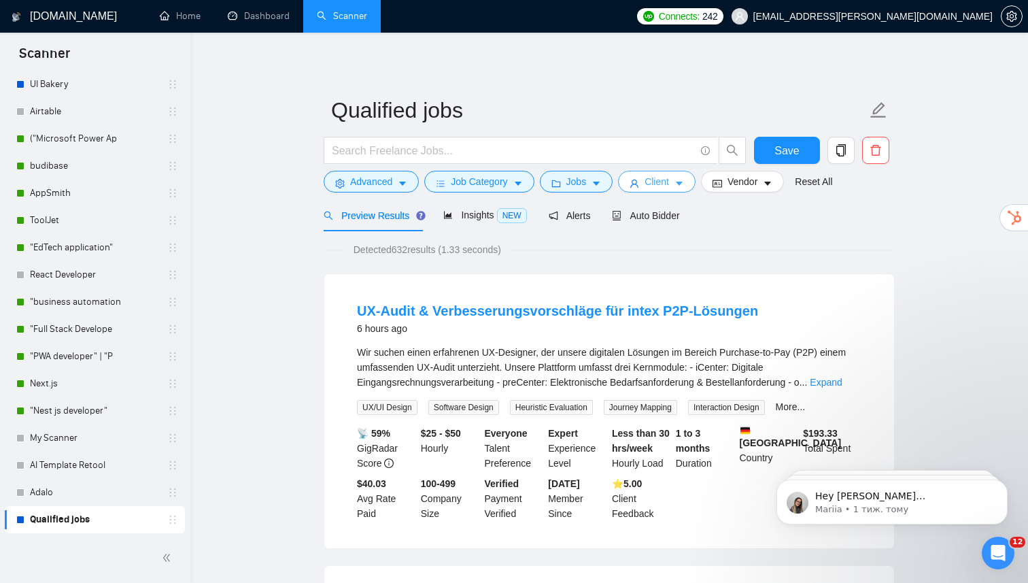
click at [650, 185] on span "Client" at bounding box center [657, 181] width 24 height 15
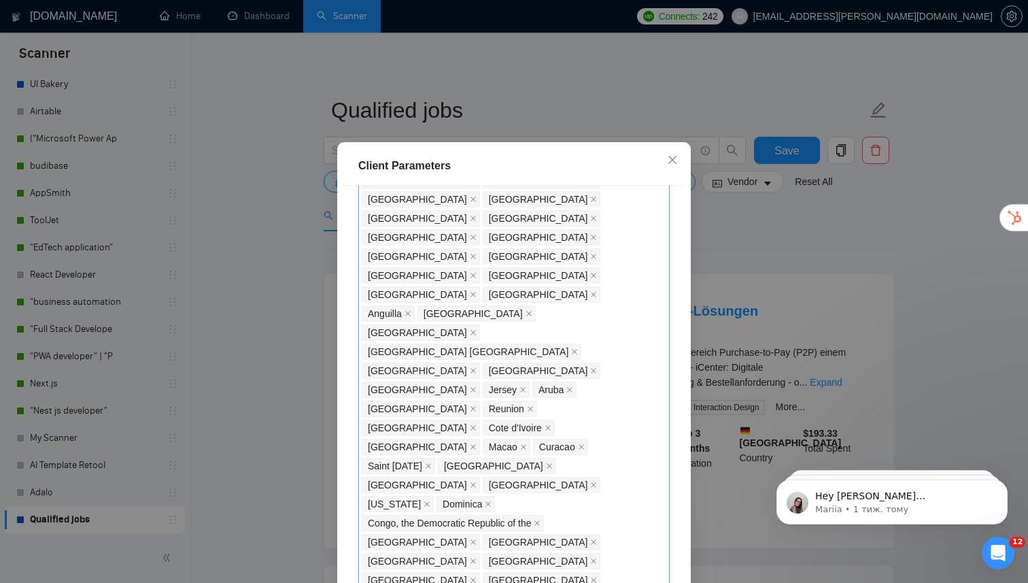
scroll to position [1060, 0]
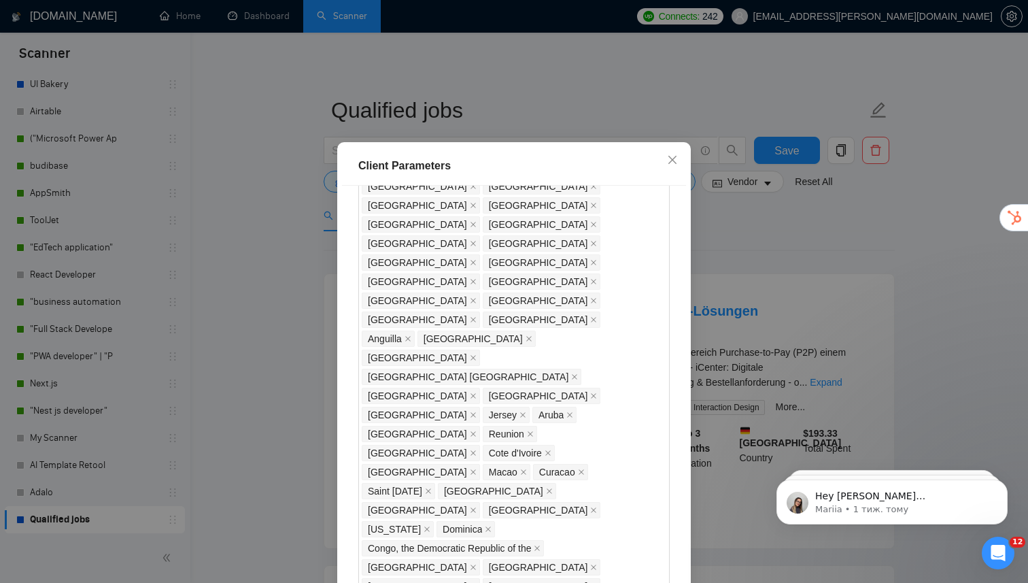
checkbox input "false"
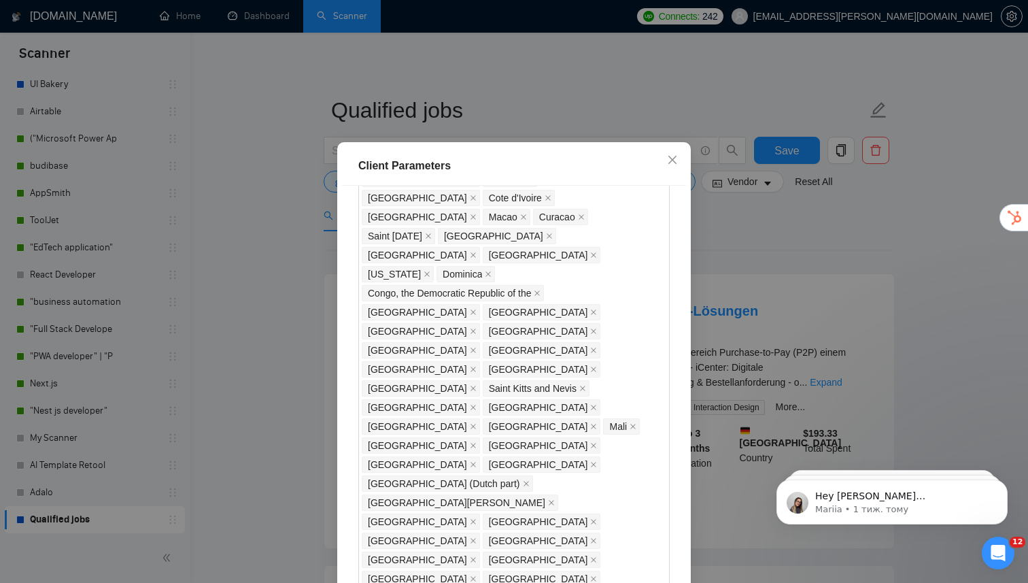
scroll to position [81, 0]
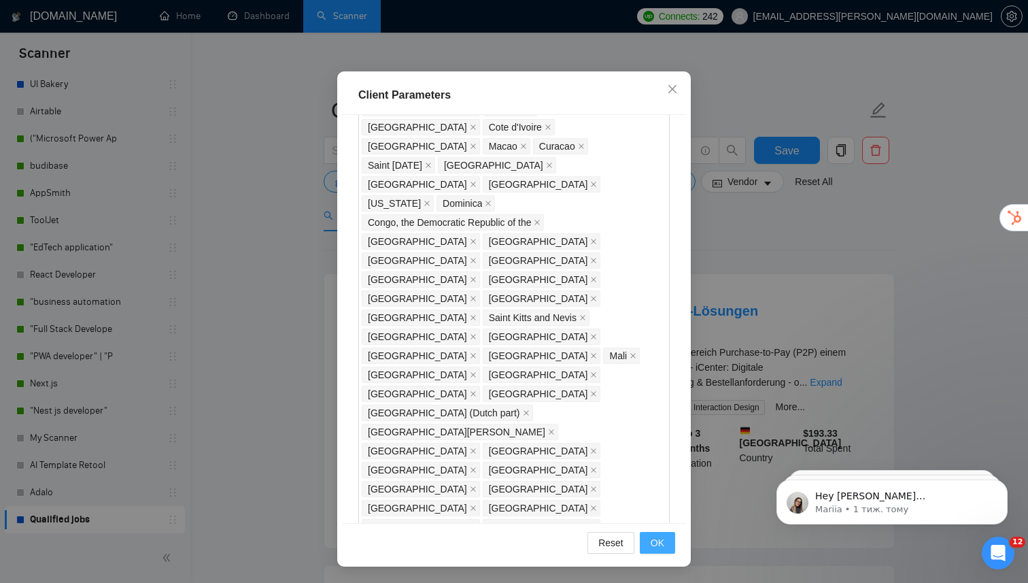
click at [665, 544] on button "OK" at bounding box center [657, 543] width 35 height 22
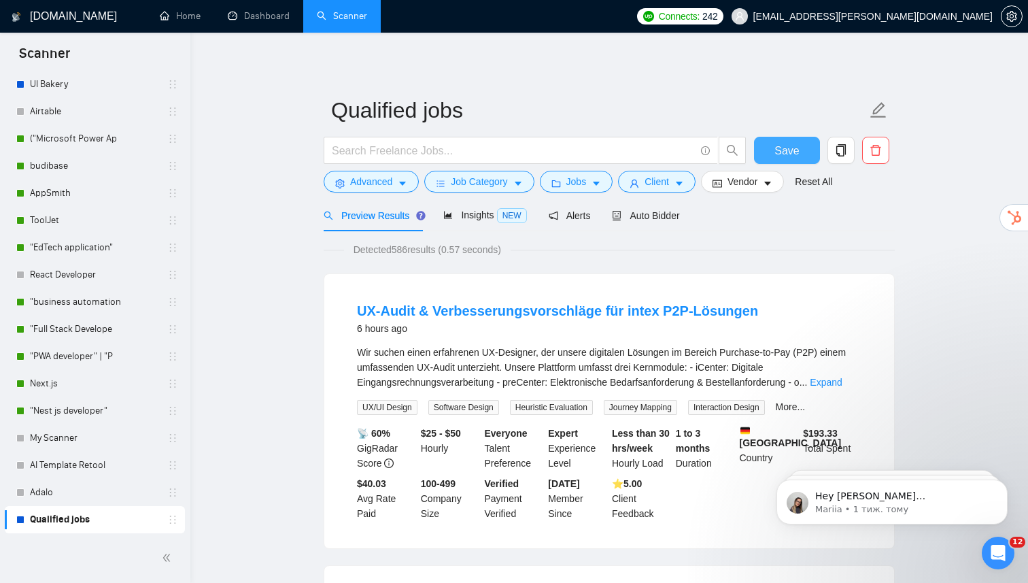
click at [780, 156] on span "Save" at bounding box center [787, 150] width 24 height 17
